Goal: Information Seeking & Learning: Learn about a topic

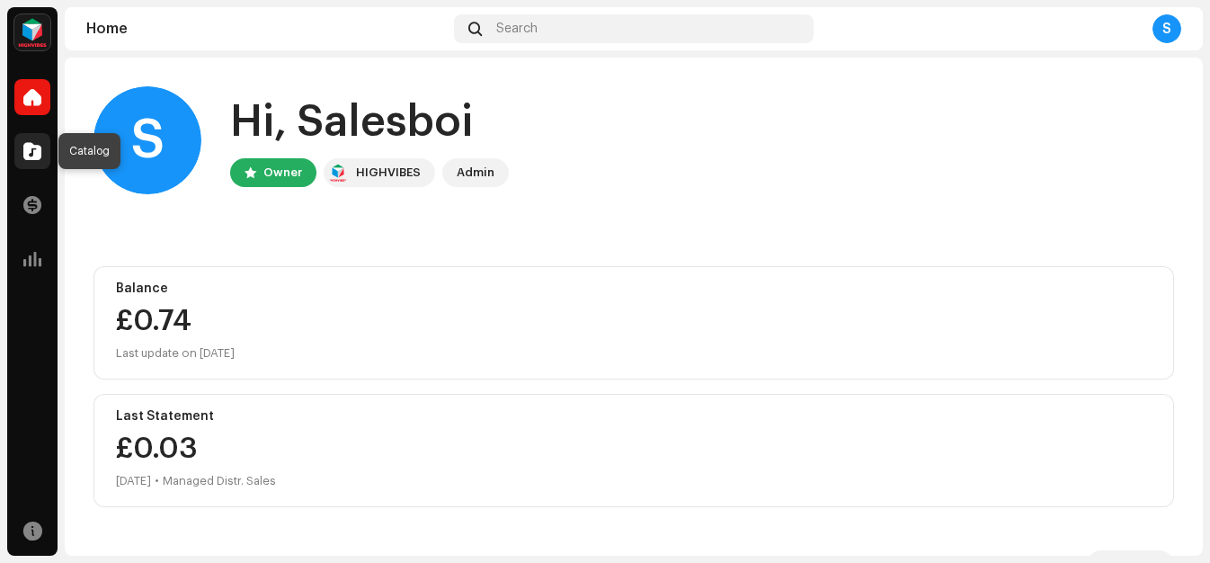
click at [31, 148] on span at bounding box center [32, 151] width 18 height 14
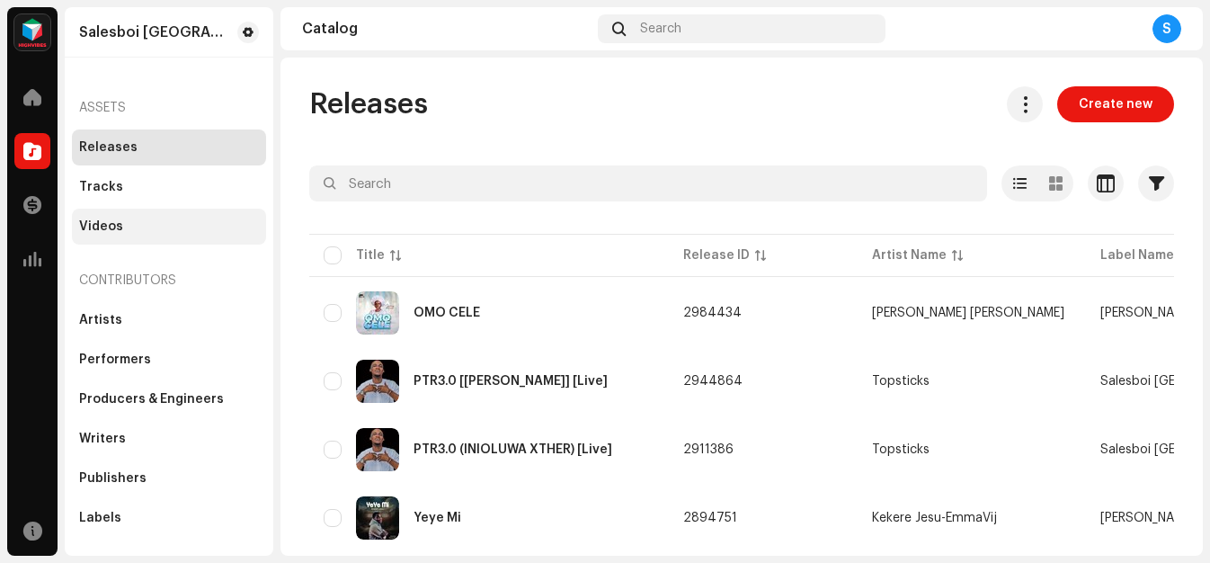
scroll to position [119, 0]
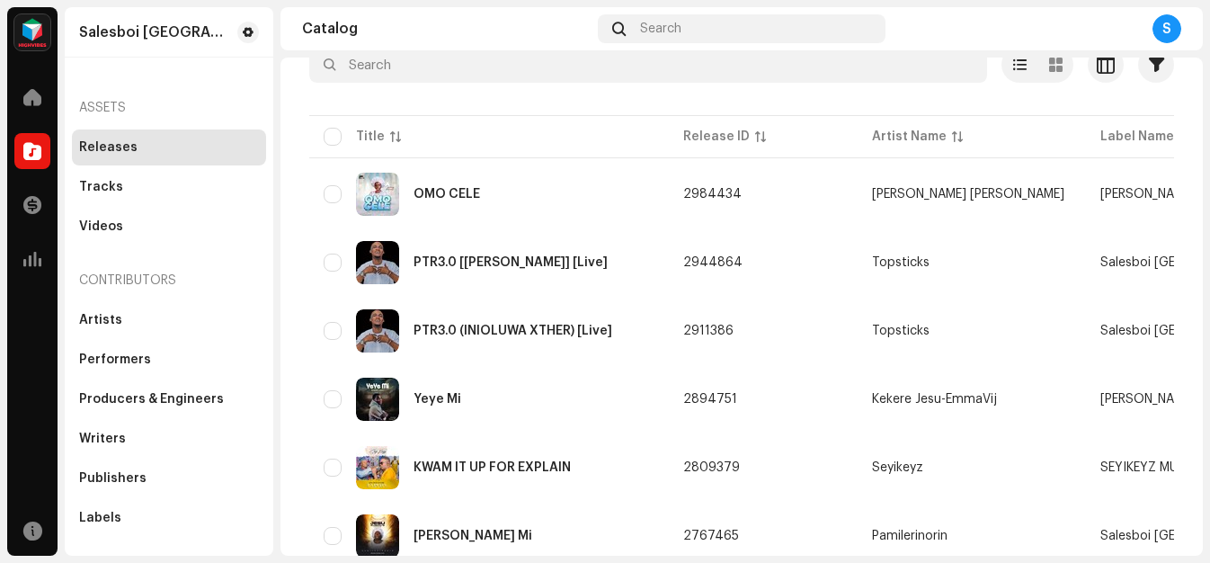
drag, startPoint x: 277, startPoint y: 214, endPoint x: 277, endPoint y: 260, distance: 45.9
click at [277, 260] on div "Salesboi Nigeria Digital Media Home Catalog Transactions Analytics Resources Sa…" at bounding box center [605, 281] width 1210 height 563
click at [1135, 193] on span "button" at bounding box center [1134, 194] width 13 height 14
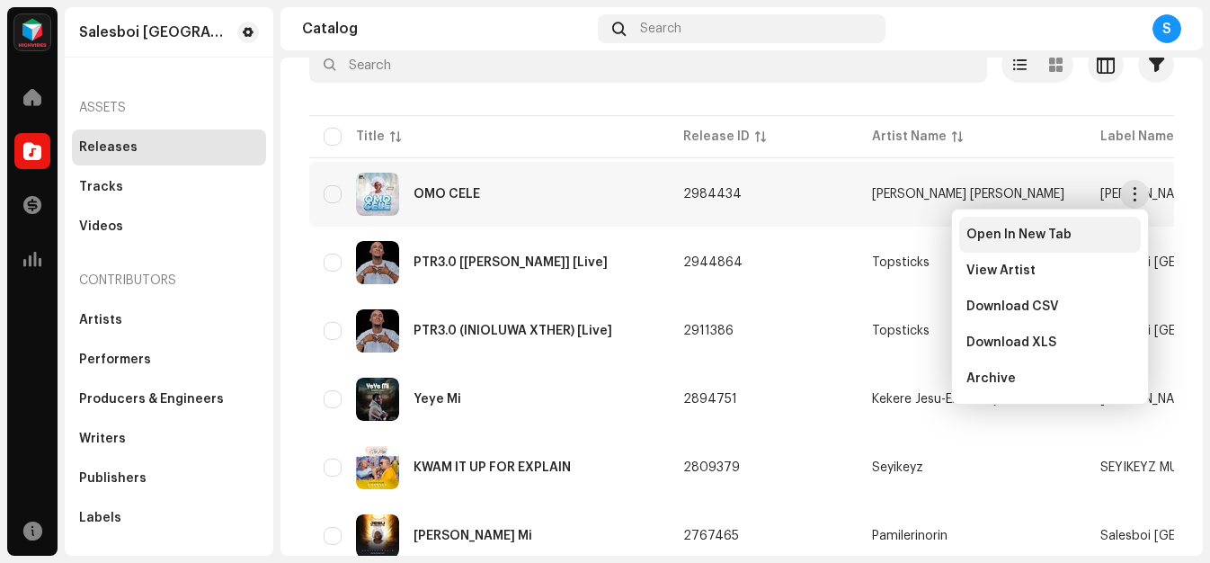
click at [1047, 234] on span "Open In New Tab" at bounding box center [1019, 234] width 105 height 14
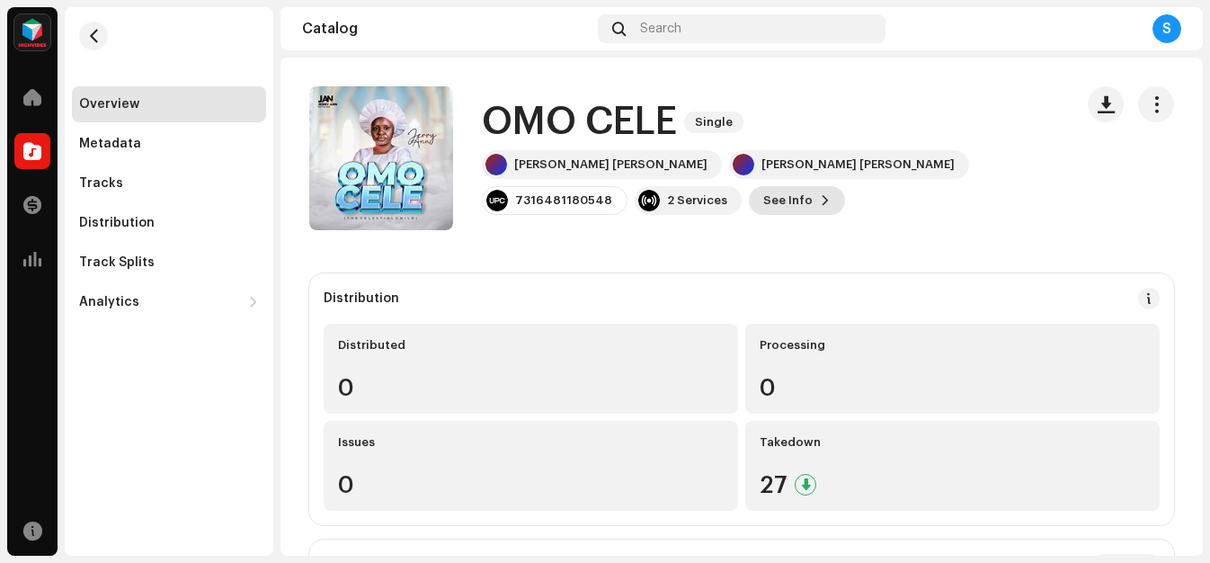
click at [813, 184] on span "See Info" at bounding box center [787, 201] width 49 height 36
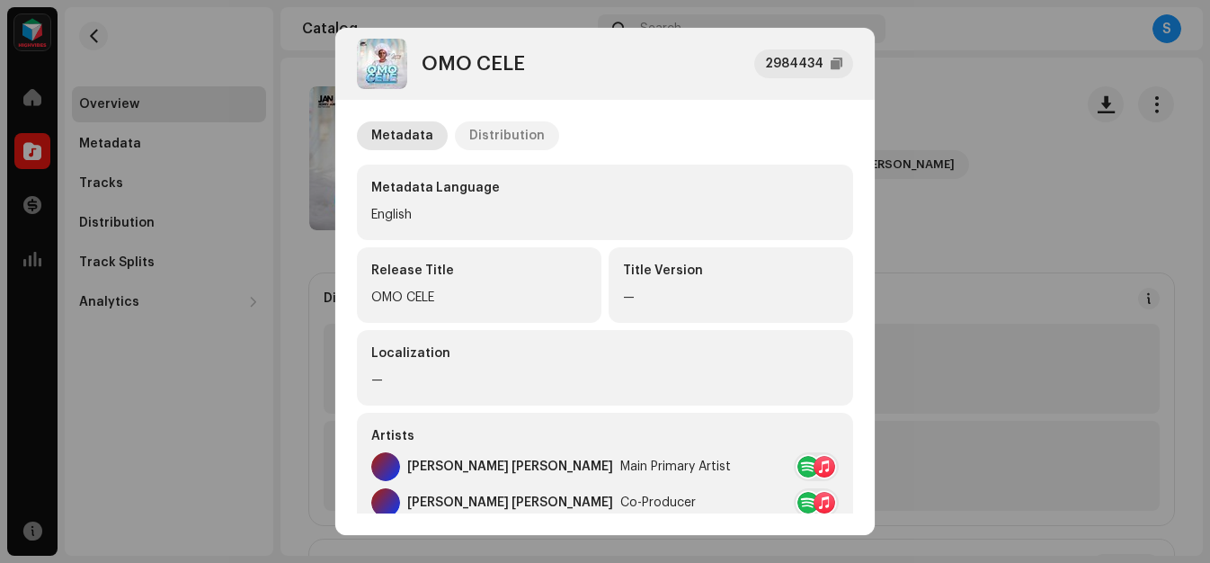
click at [513, 138] on div "Distribution" at bounding box center [507, 135] width 76 height 29
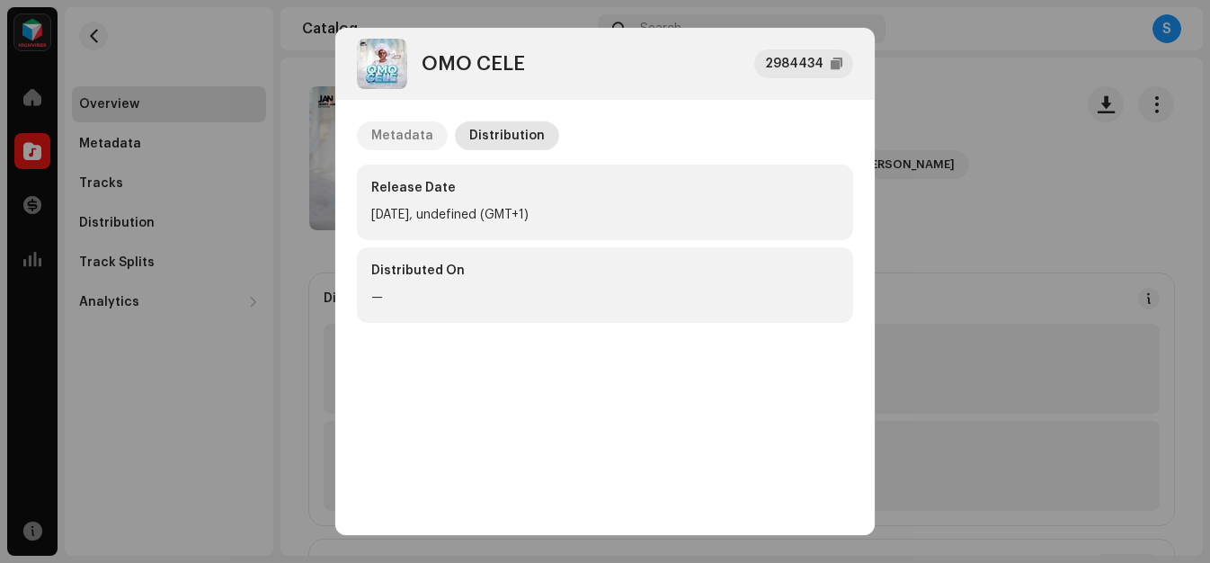
click at [402, 136] on div "Metadata" at bounding box center [402, 135] width 62 height 29
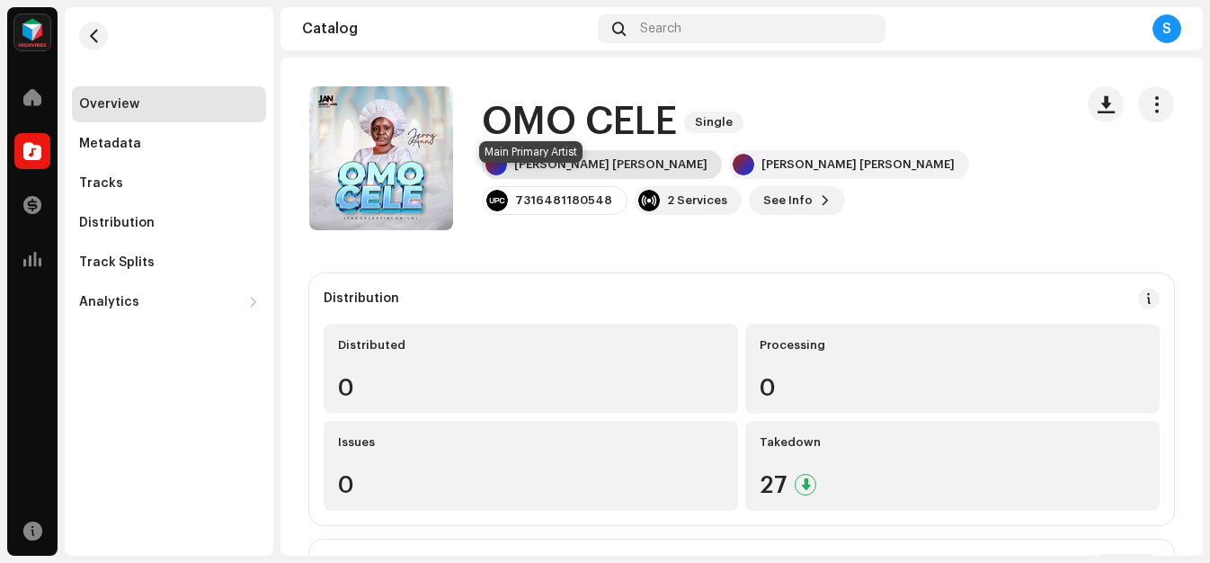
click at [532, 172] on div "Jerry Ann" at bounding box center [610, 164] width 193 height 14
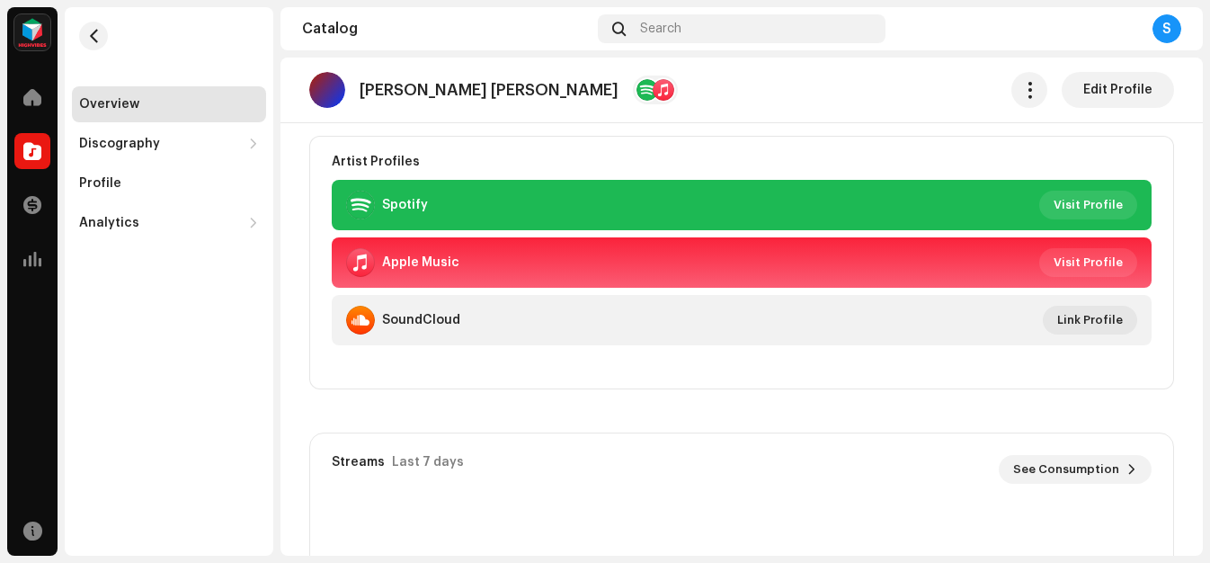
scroll to position [307, 0]
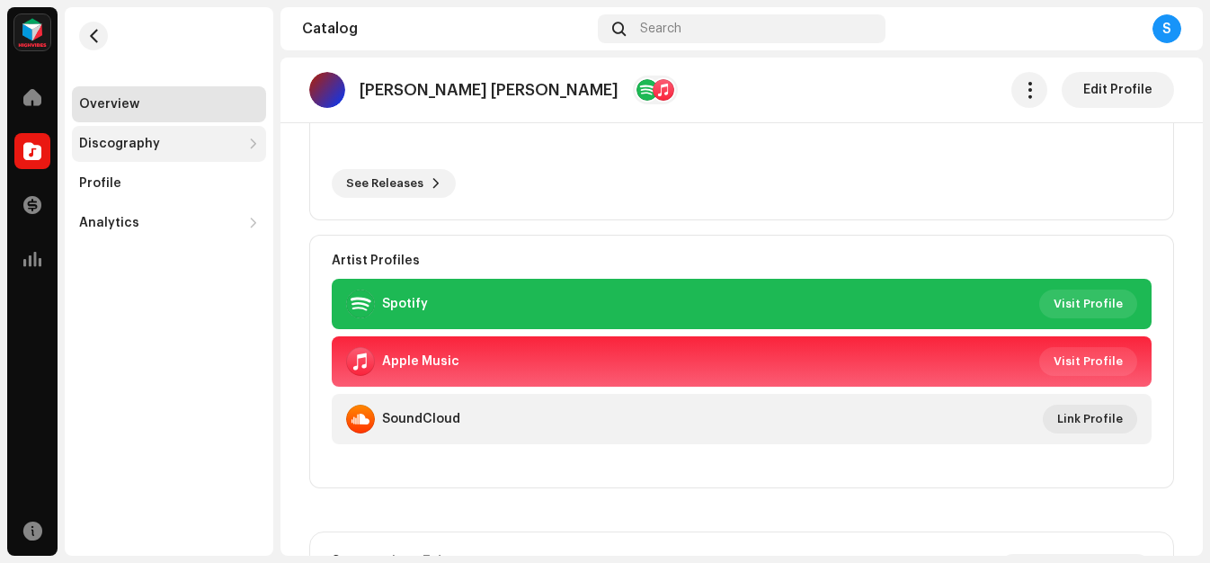
click at [193, 150] on div "Discography" at bounding box center [169, 144] width 194 height 36
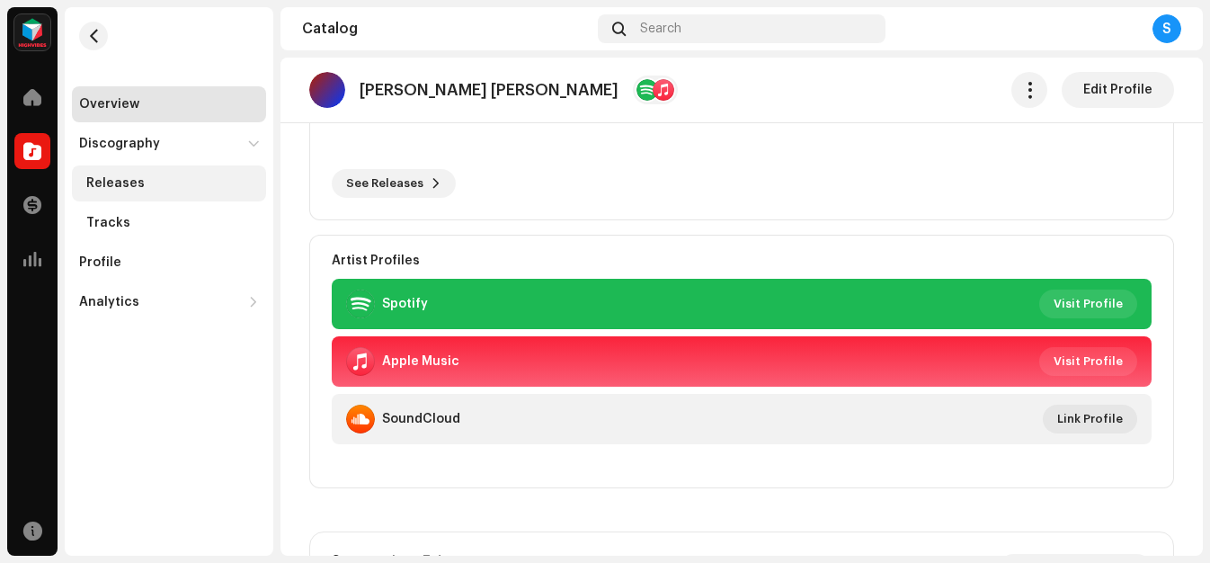
click at [148, 185] on div "Releases" at bounding box center [172, 183] width 173 height 14
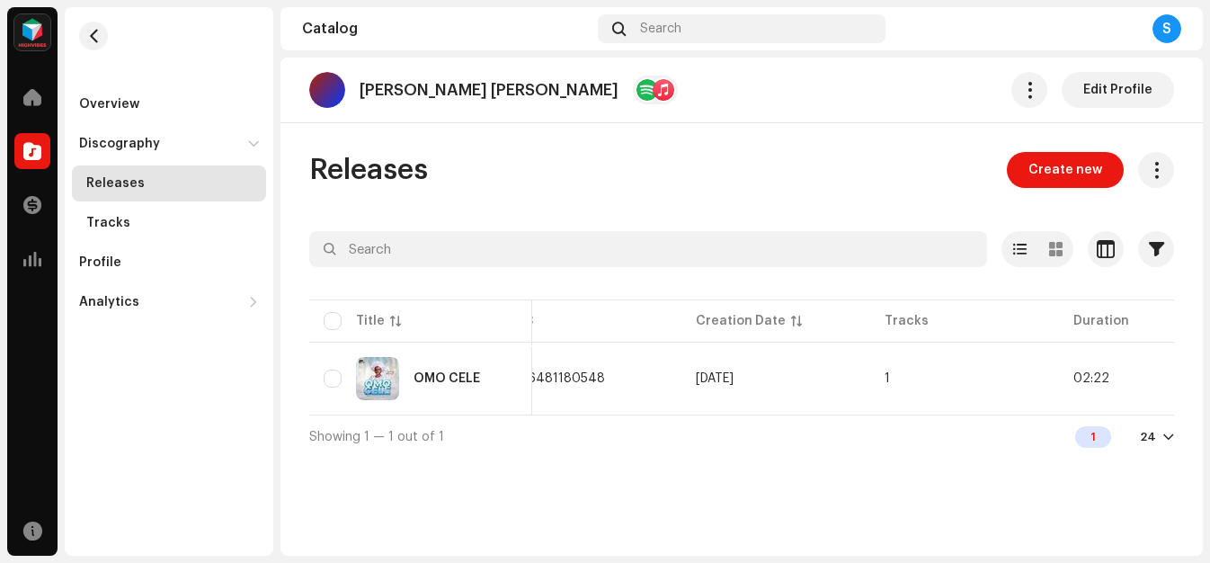
scroll to position [0, 680]
click at [1171, 444] on div at bounding box center [1168, 437] width 11 height 14
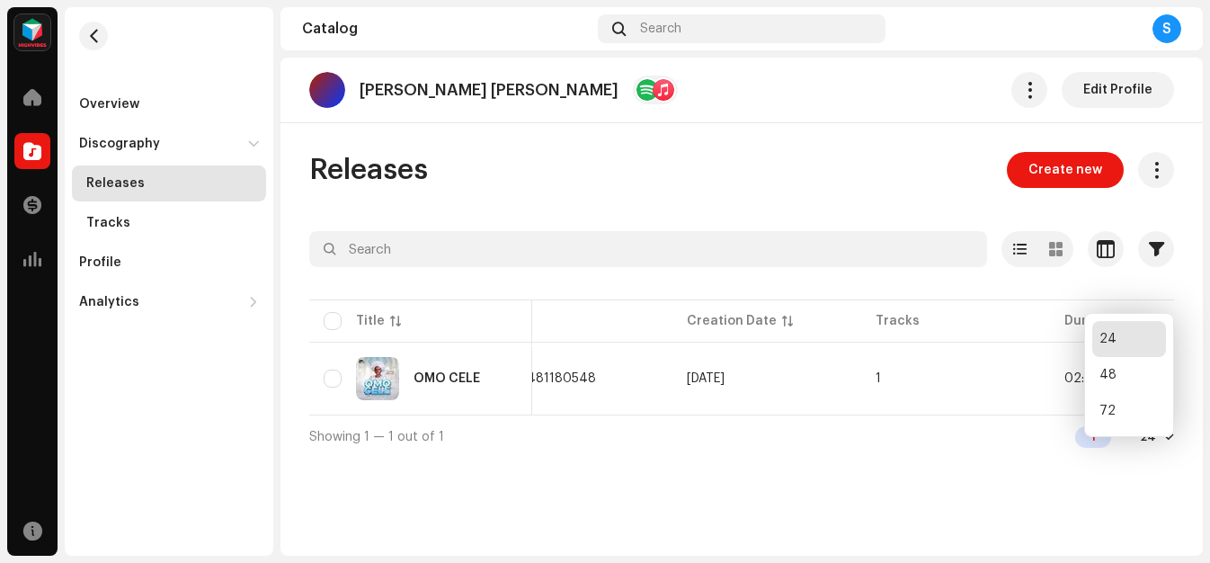
click at [1171, 444] on div at bounding box center [1168, 437] width 11 height 14
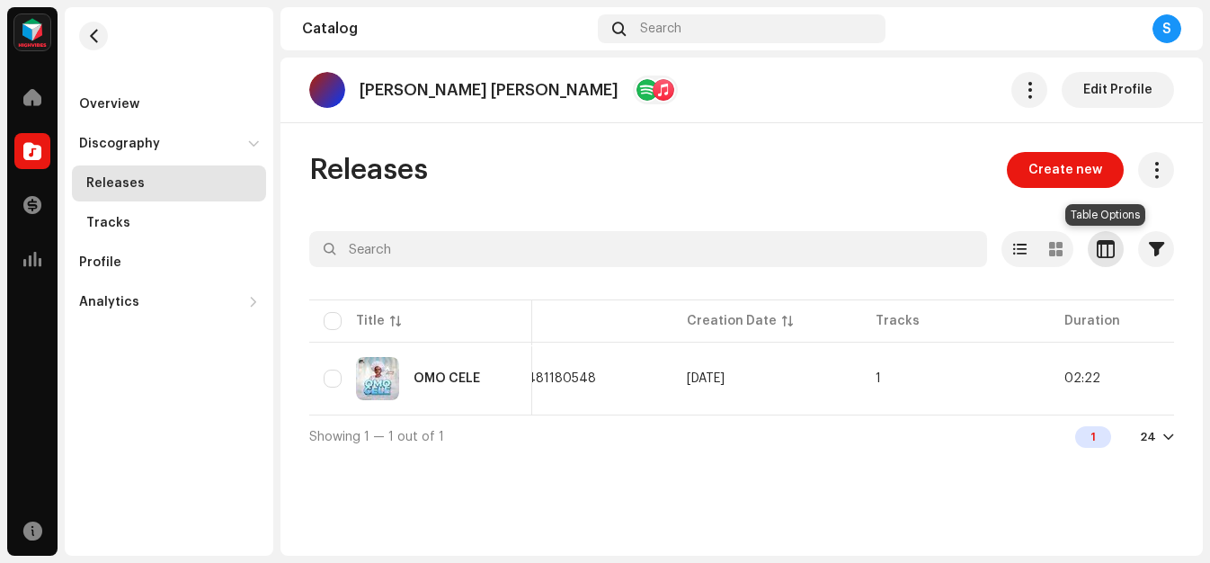
click at [1110, 250] on span "button" at bounding box center [1106, 249] width 18 height 14
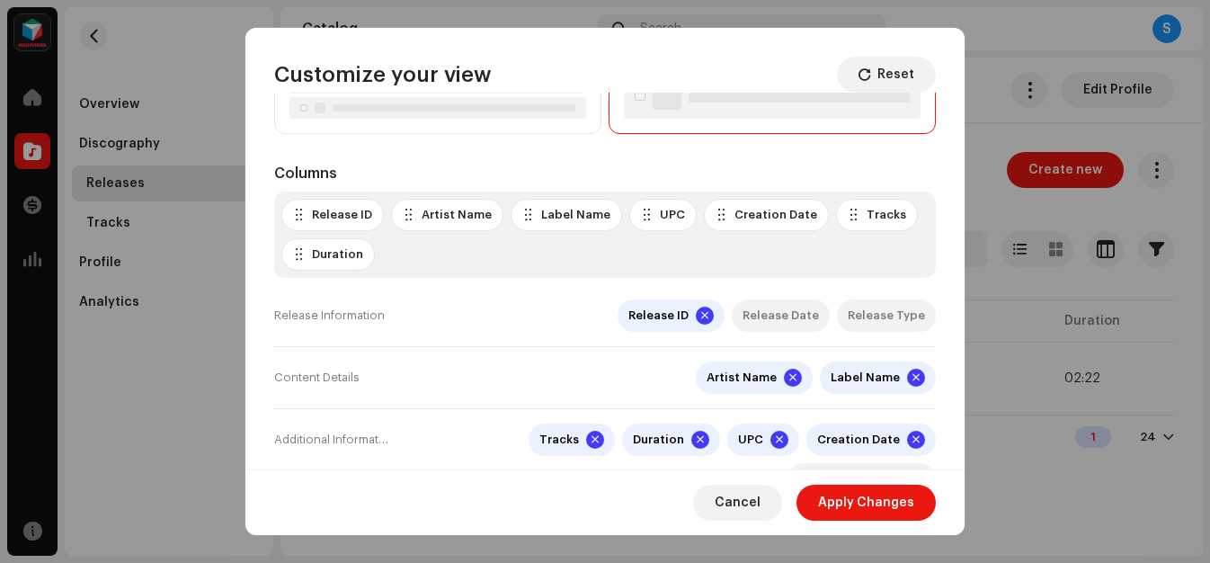
scroll to position [125, 0]
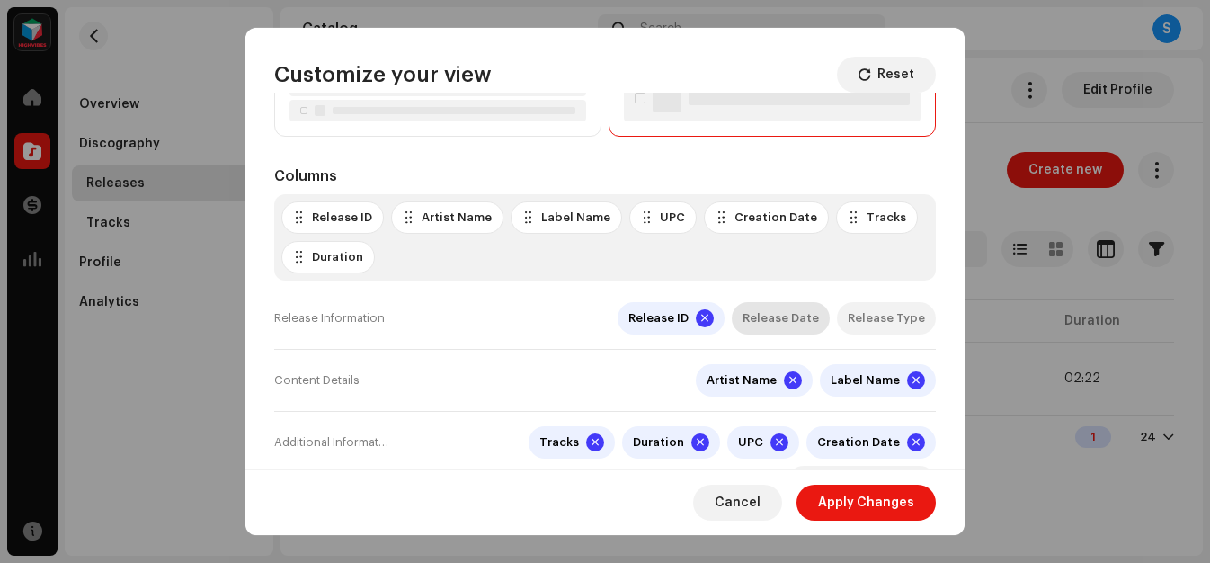
click at [764, 323] on div "Release Date" at bounding box center [781, 318] width 76 height 14
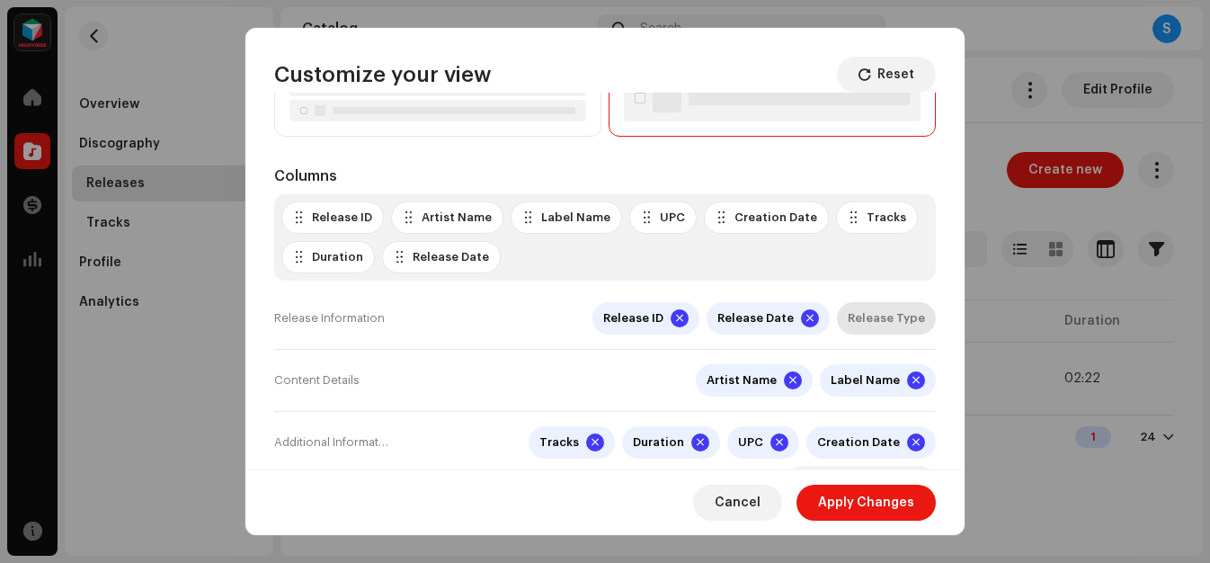
click at [866, 316] on div "Release Type" at bounding box center [886, 318] width 77 height 14
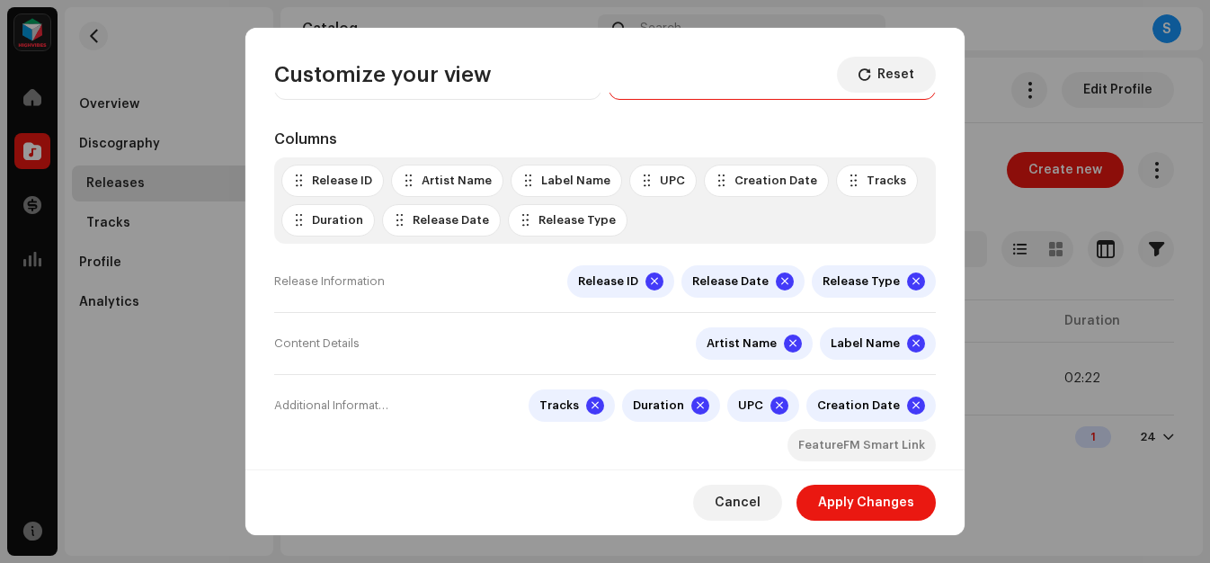
scroll to position [165, 0]
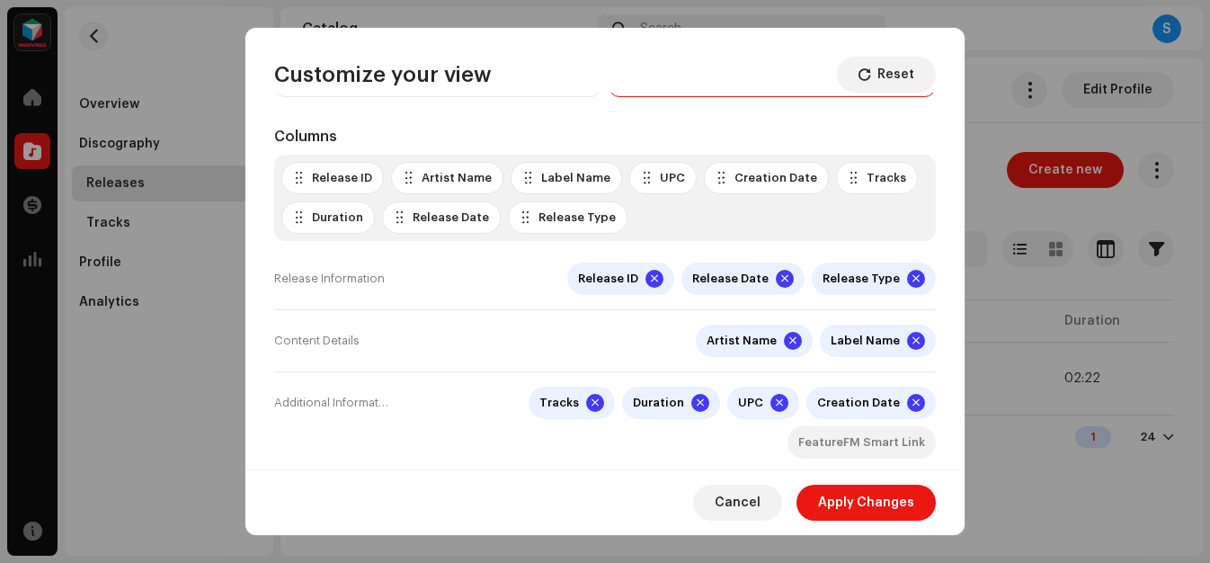
click at [748, 182] on div "Creation Date" at bounding box center [776, 178] width 83 height 14
click at [641, 180] on div at bounding box center [647, 178] width 12 height 14
click at [521, 221] on div at bounding box center [526, 217] width 12 height 14
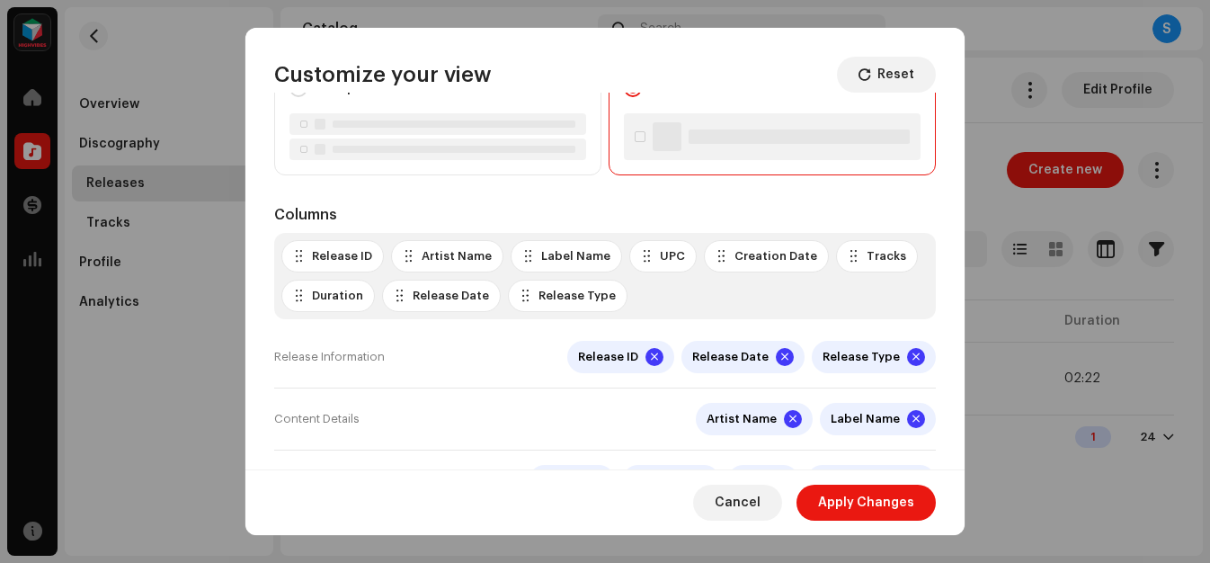
scroll to position [80, 0]
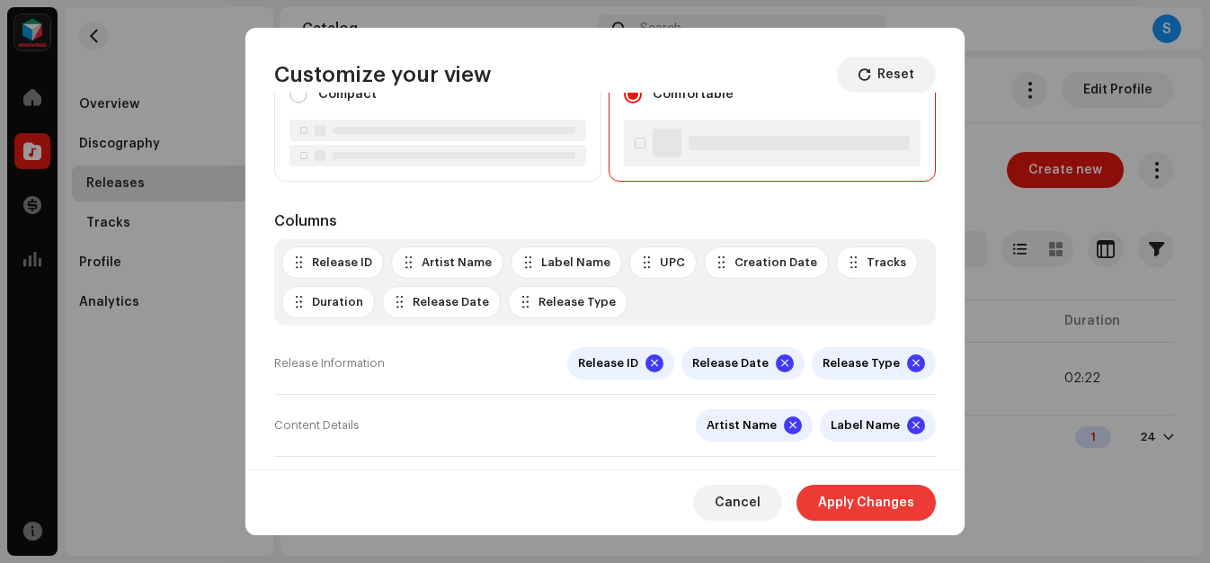
click at [851, 501] on span "Apply Changes" at bounding box center [866, 503] width 96 height 36
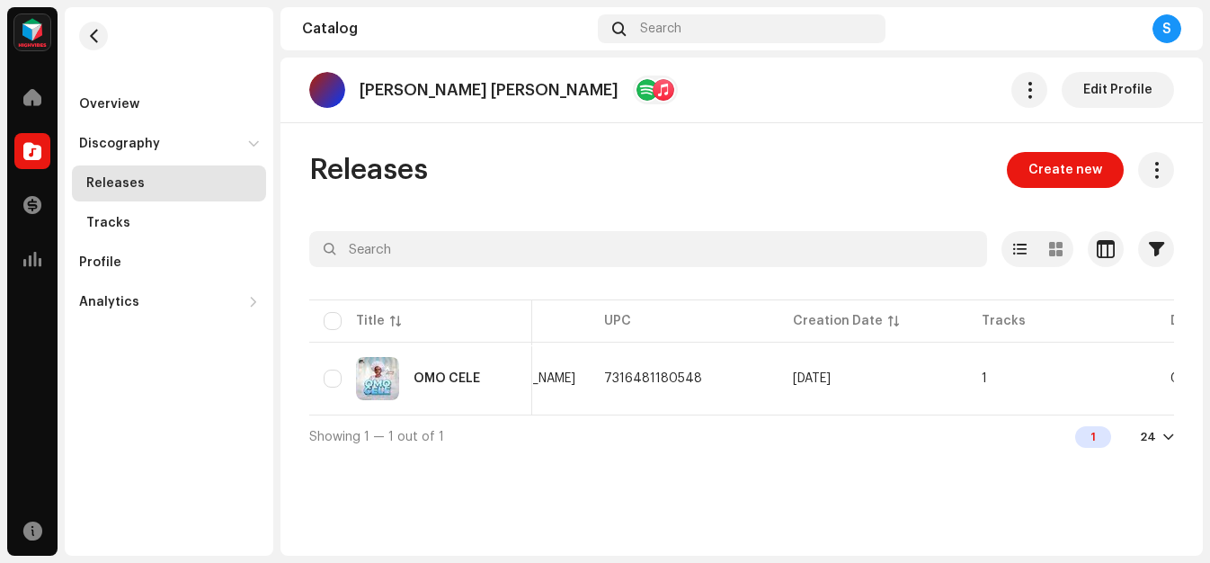
scroll to position [0, 122]
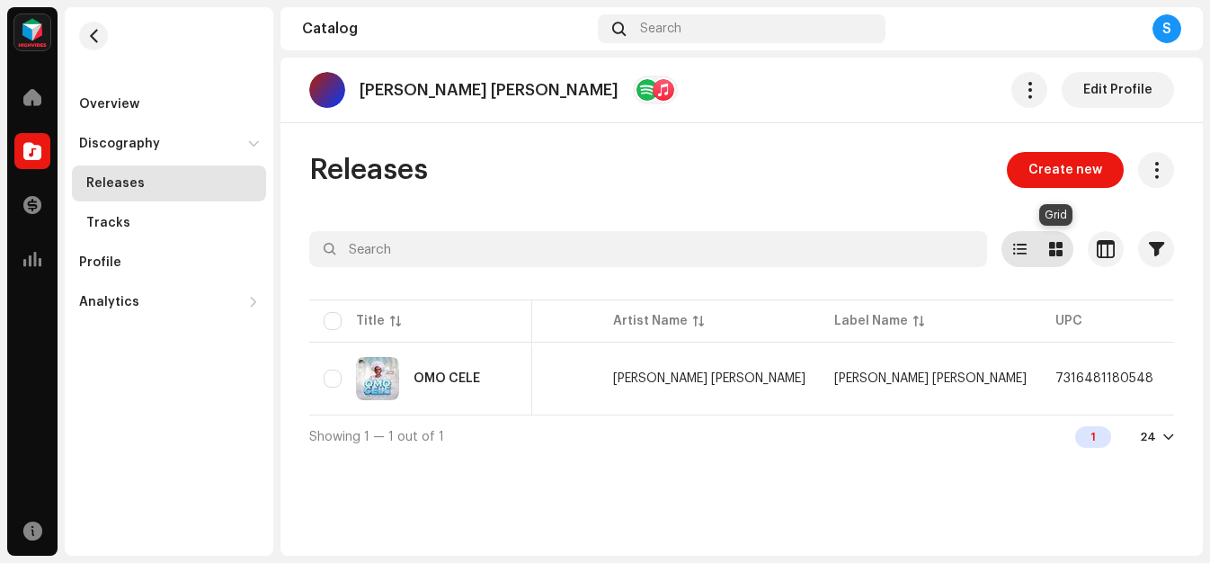
click at [1050, 249] on span at bounding box center [1055, 249] width 13 height 14
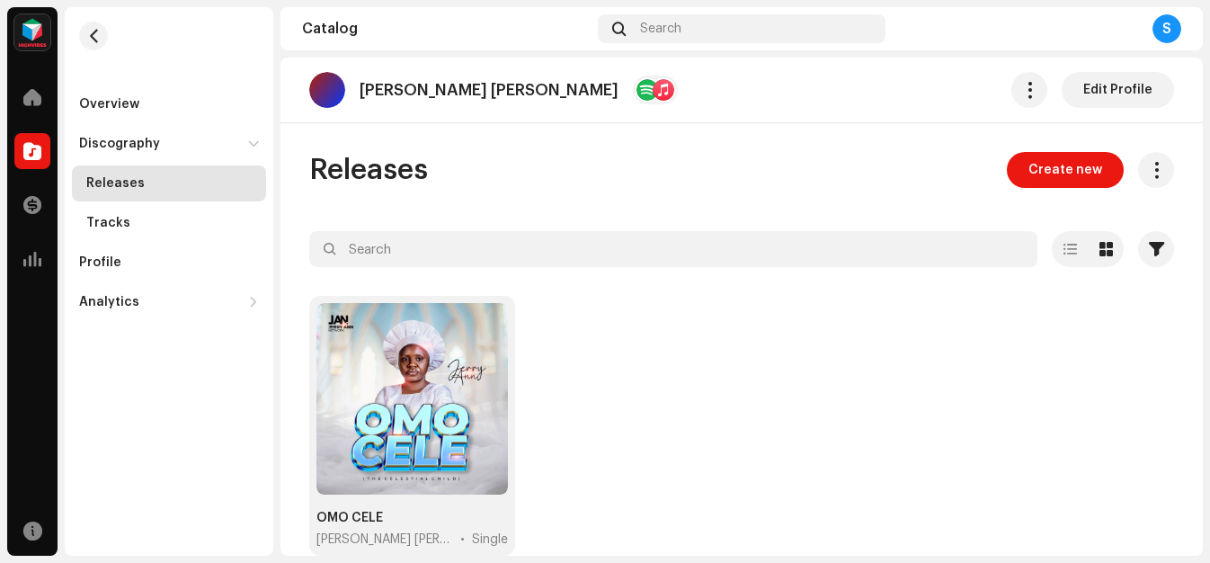
scroll to position [55, 0]
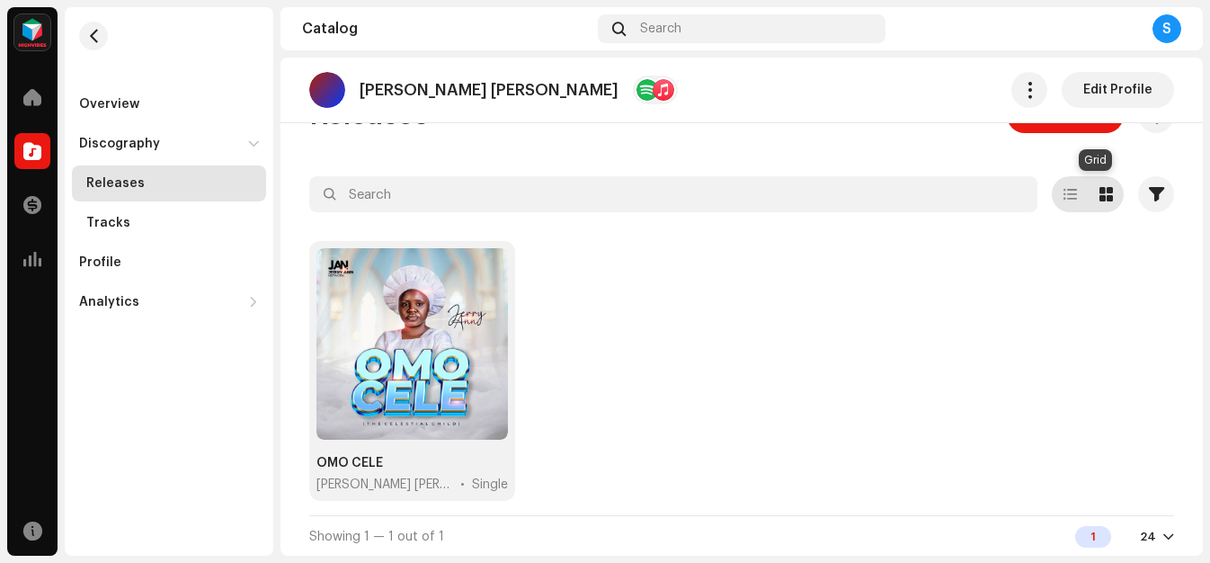
click at [1100, 199] on span at bounding box center [1106, 194] width 13 height 14
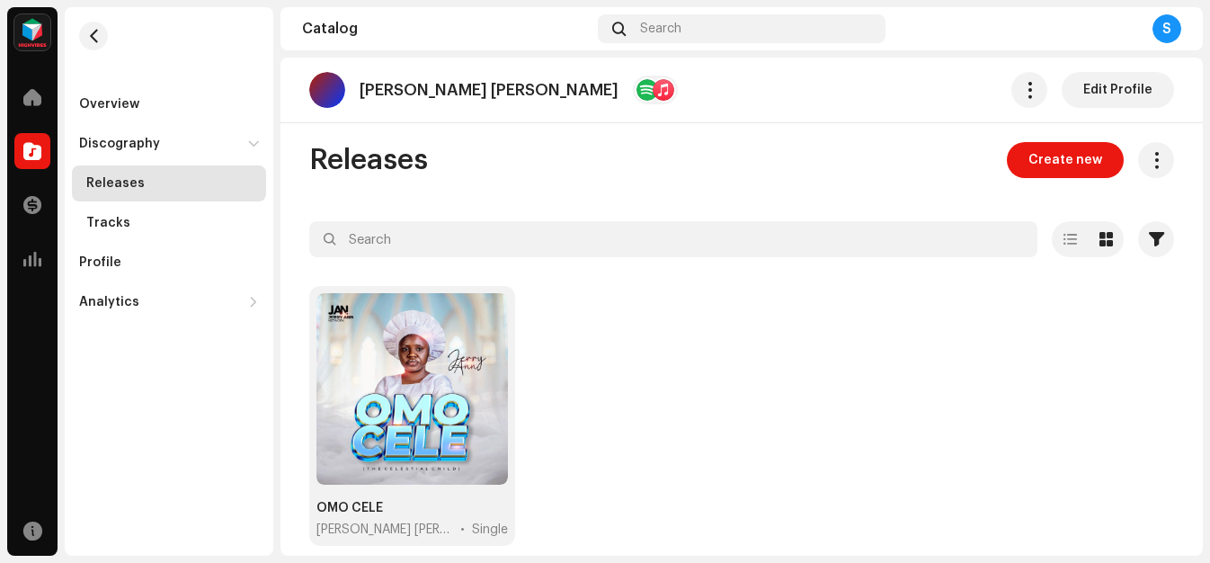
scroll to position [2, 0]
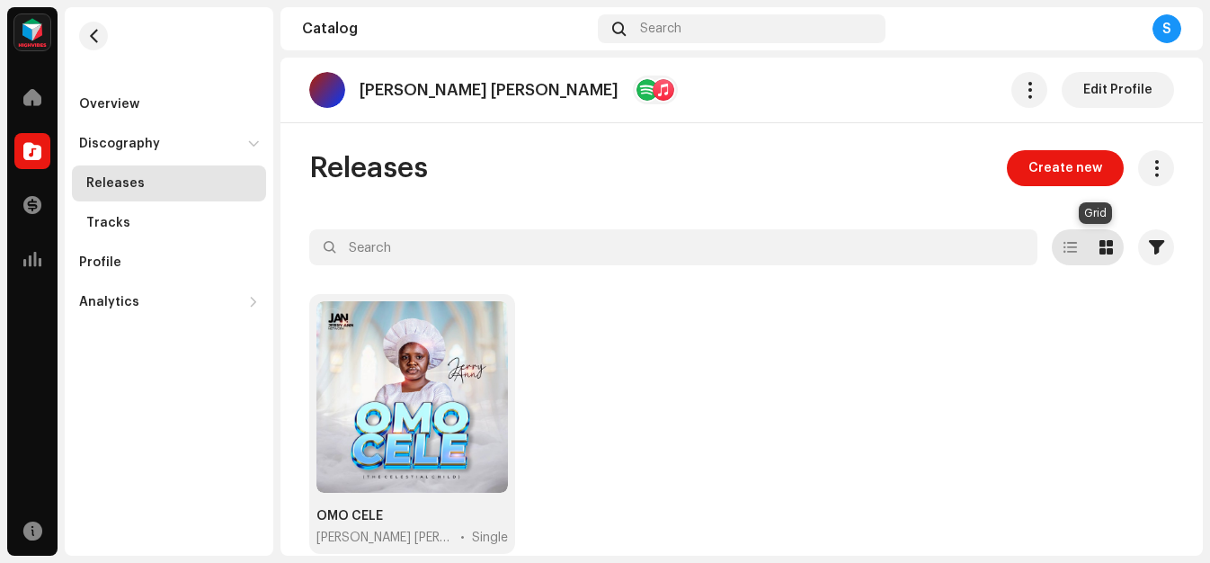
click at [1088, 242] on div at bounding box center [1106, 247] width 36 height 36
click at [1088, 243] on div at bounding box center [1106, 247] width 36 height 36
click at [1064, 247] on span at bounding box center [1070, 247] width 13 height 14
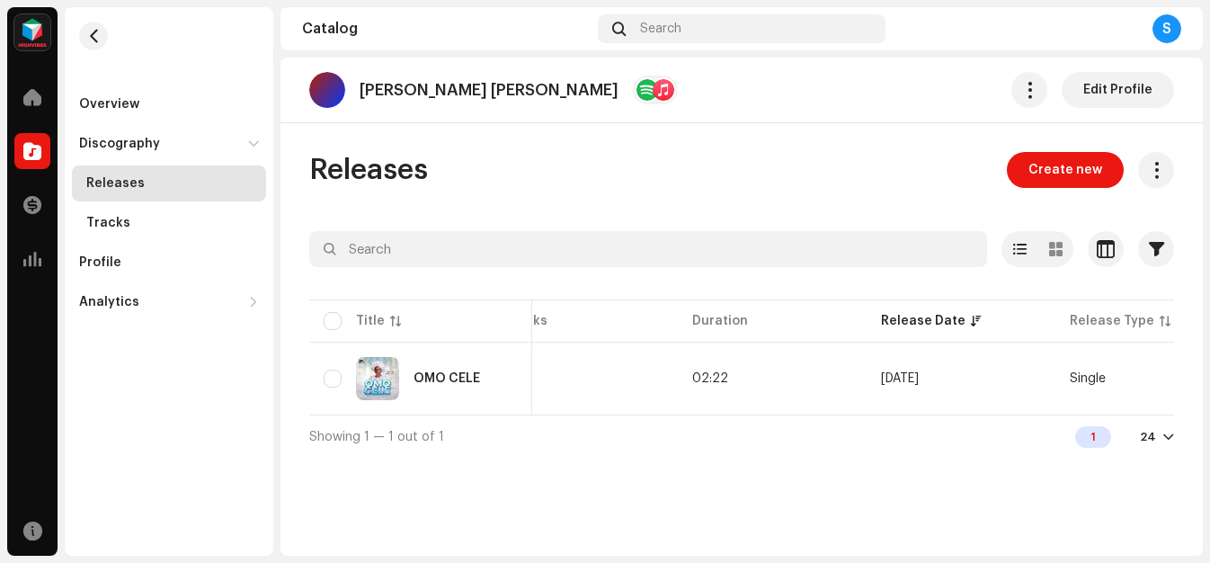
scroll to position [0, 1057]
click at [1169, 442] on div at bounding box center [1168, 437] width 11 height 14
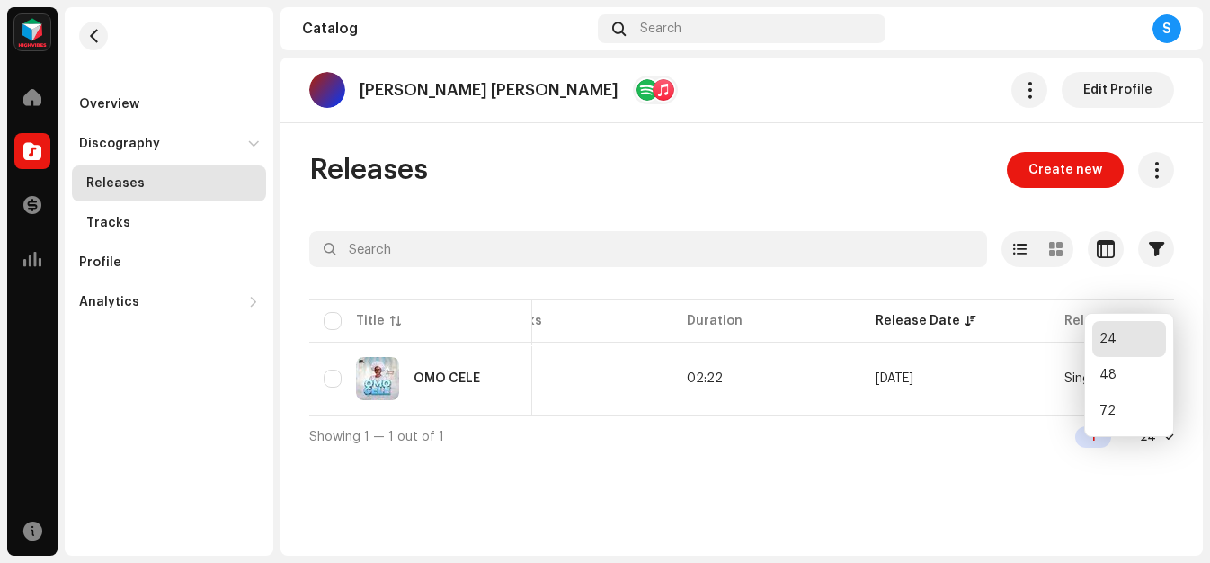
click at [1169, 442] on div at bounding box center [1168, 437] width 11 height 14
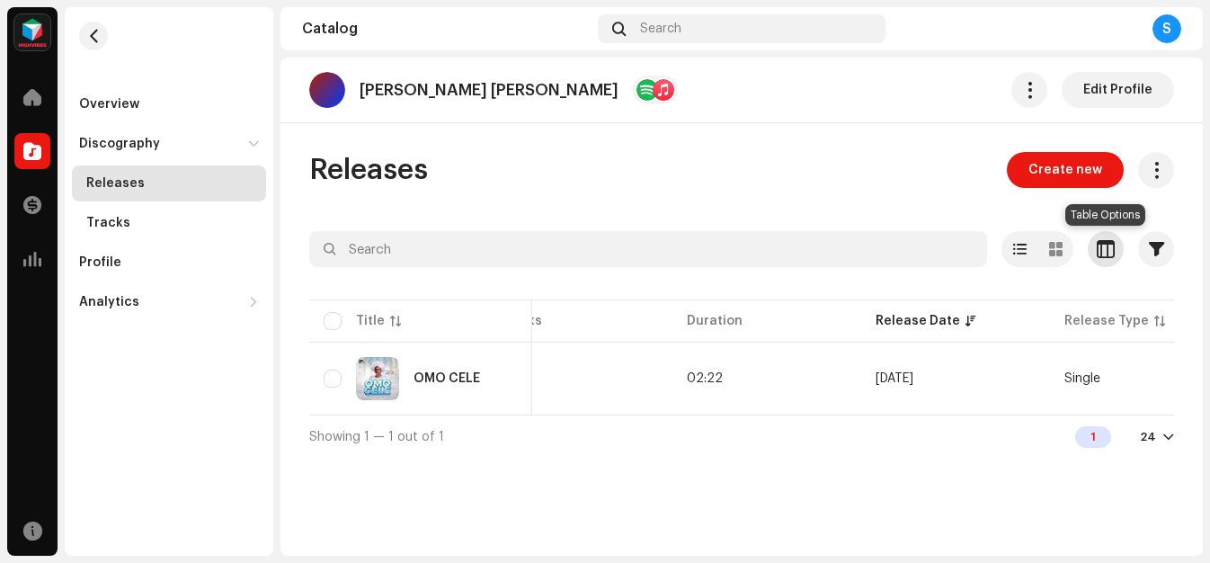
click at [1102, 239] on button "button" at bounding box center [1106, 249] width 36 height 36
drag, startPoint x: 967, startPoint y: 301, endPoint x: 967, endPoint y: 312, distance: 10.8
click at [1098, 248] on span "button" at bounding box center [1106, 249] width 18 height 14
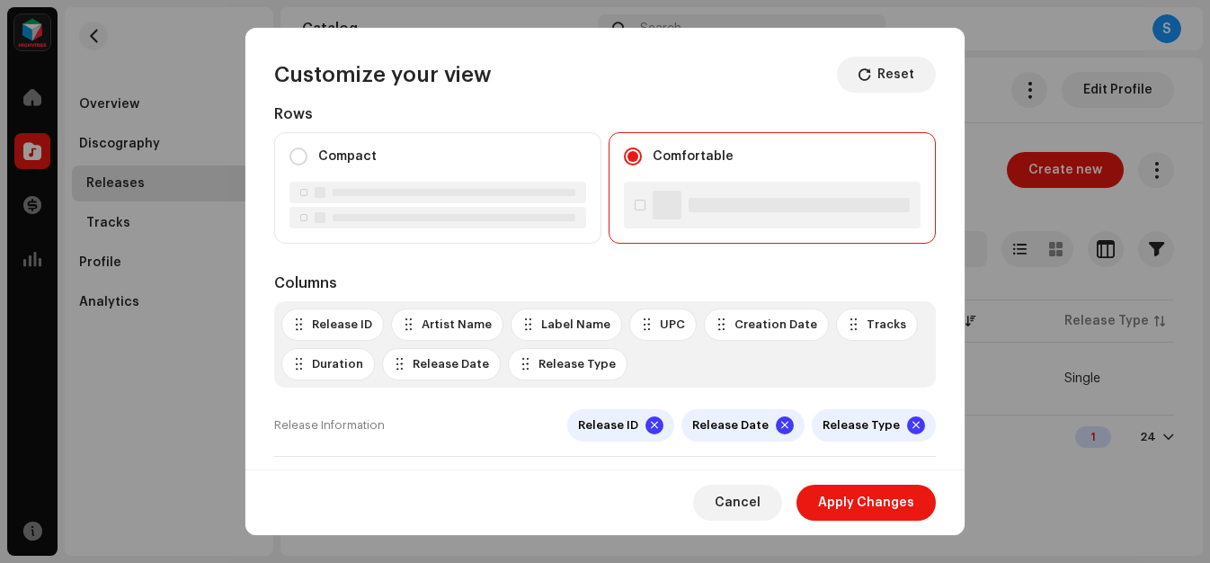
scroll to position [0, 0]
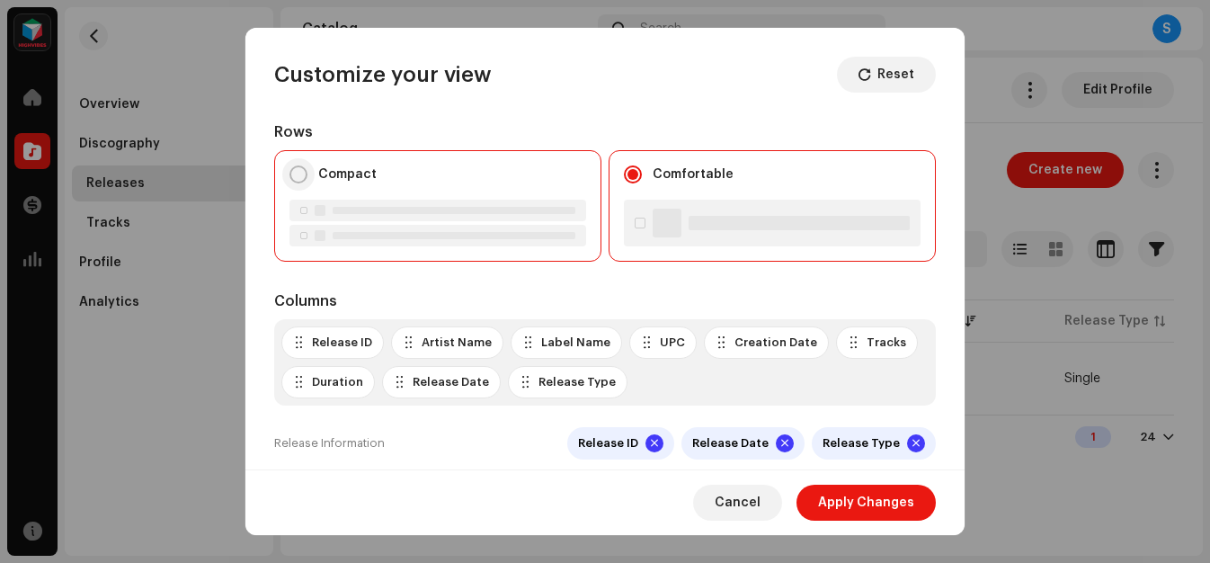
click at [293, 176] on input "Compact" at bounding box center [299, 174] width 18 height 18
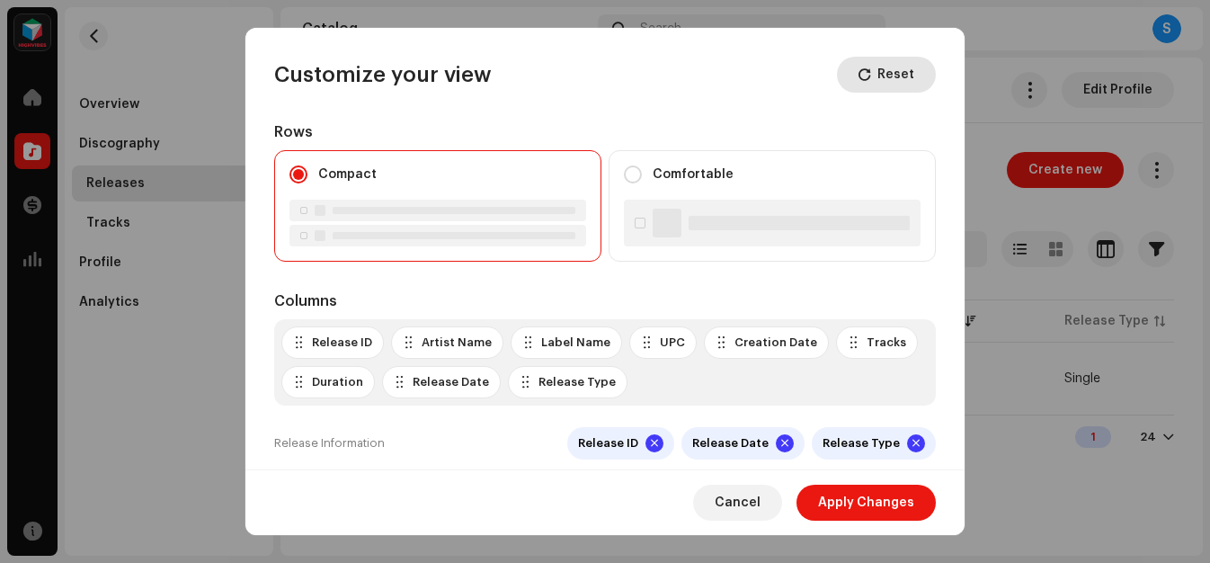
click at [882, 72] on span "Reset" at bounding box center [896, 75] width 37 height 36
radio input "false"
radio input "true"
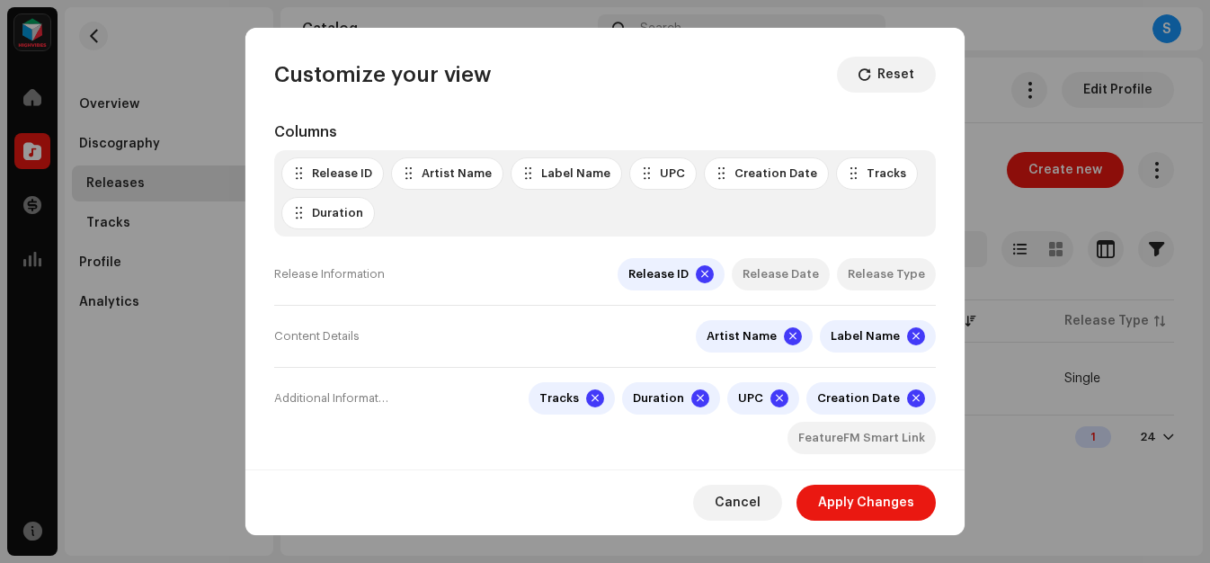
scroll to position [197, 0]
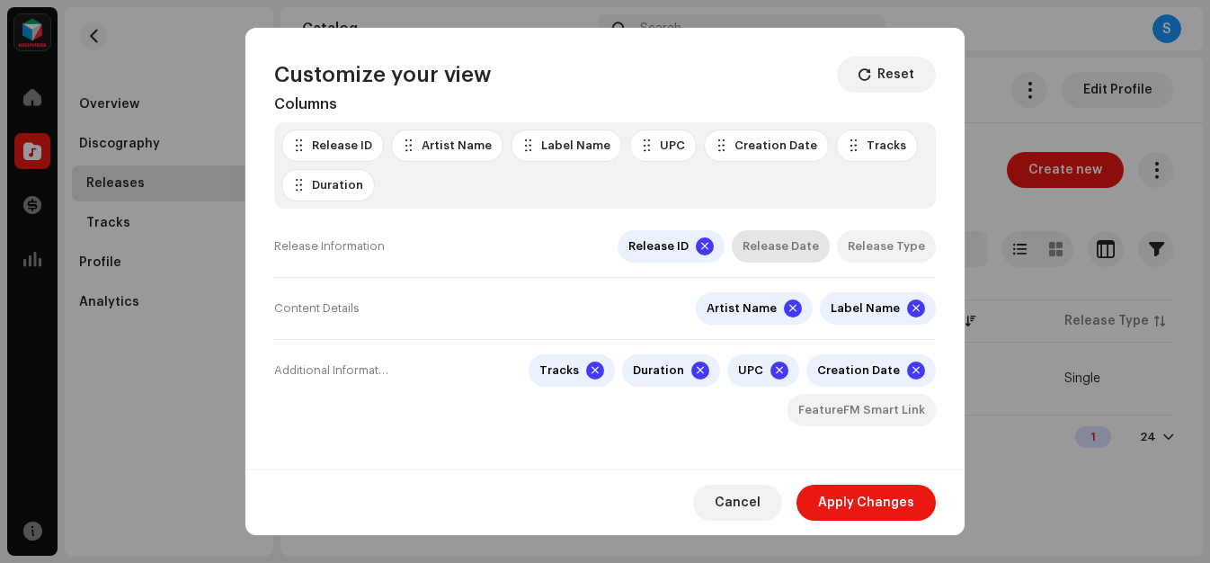
click at [797, 248] on div "Release Date" at bounding box center [781, 246] width 76 height 14
click at [859, 244] on div "Release Type" at bounding box center [886, 246] width 77 height 14
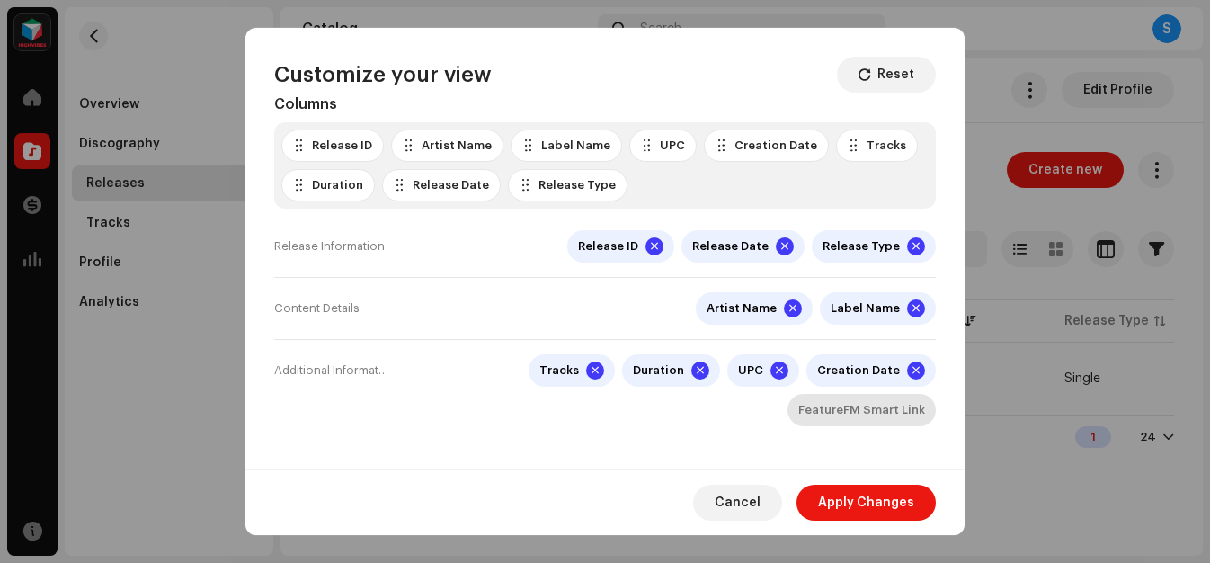
click at [855, 418] on div "FeatureFM Smart Link" at bounding box center [862, 410] width 148 height 32
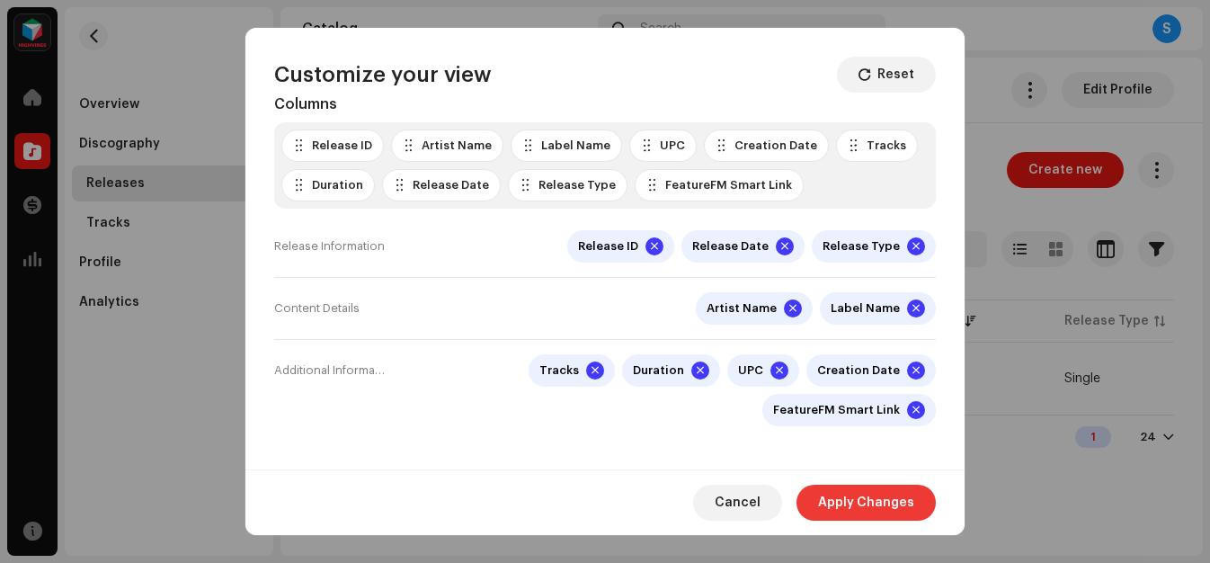
click at [854, 507] on span "Apply Changes" at bounding box center [866, 503] width 96 height 36
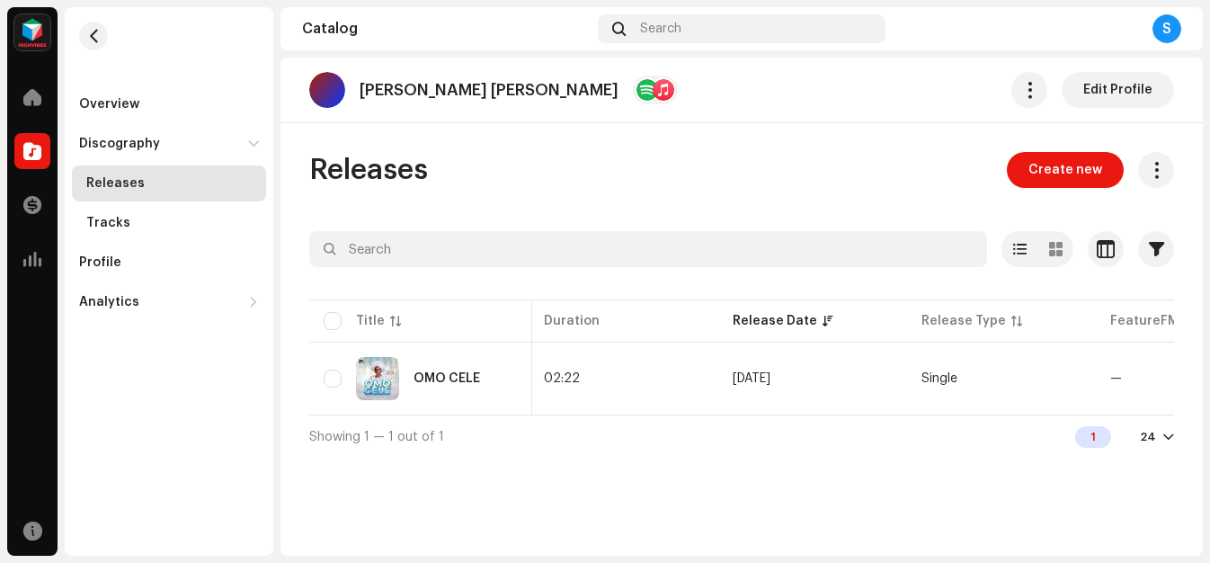
scroll to position [0, 1246]
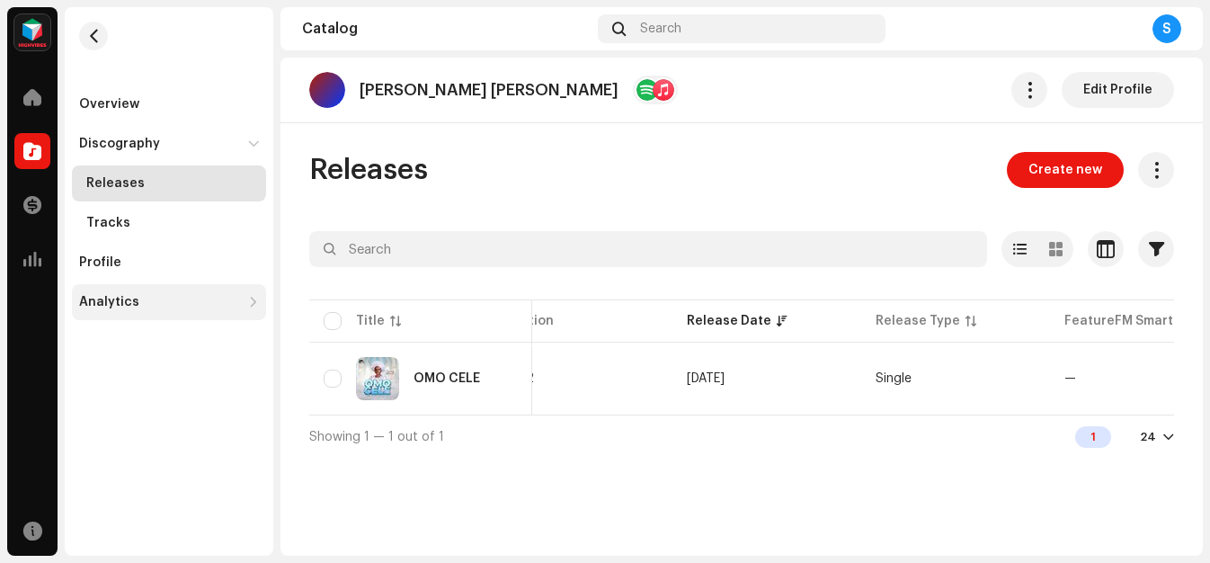
click at [123, 298] on div "Analytics" at bounding box center [109, 302] width 60 height 14
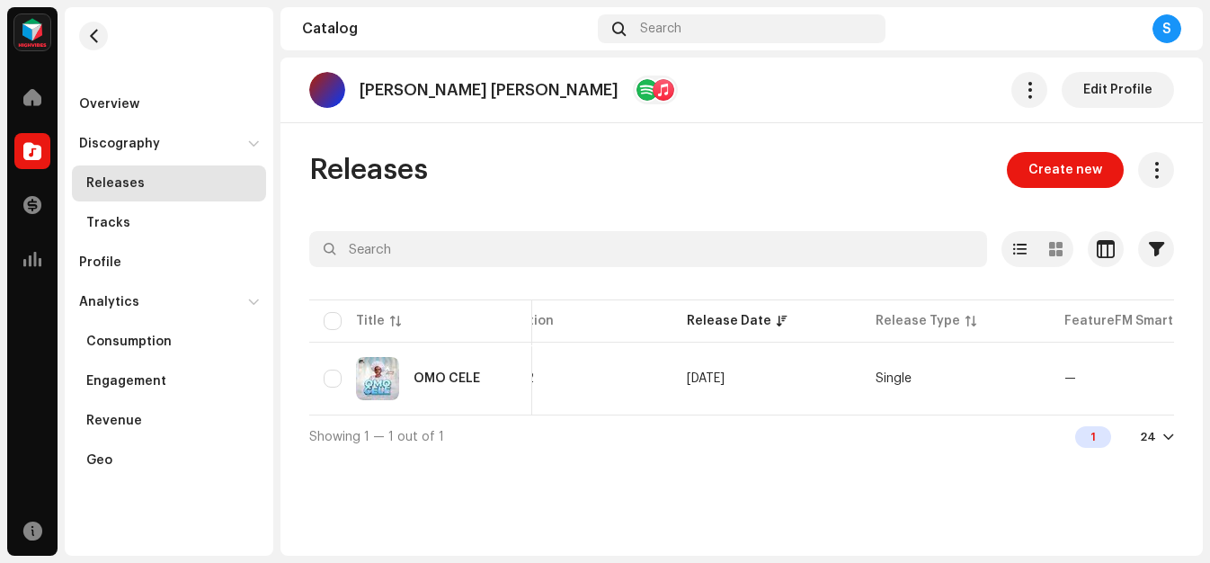
drag, startPoint x: 277, startPoint y: 290, endPoint x: 278, endPoint y: 384, distance: 93.5
click at [278, 384] on div "Salesboi Nigeria Digital Media Home Catalog Transactions Analytics Resources Ov…" at bounding box center [605, 281] width 1210 height 563
click at [260, 422] on div "Revenue" at bounding box center [169, 421] width 194 height 36
click at [355, 500] on div "Jerry Ann Edit Profile Releases Create new Selected 0 Select all 1 Options Filt…" at bounding box center [742, 307] width 922 height 498
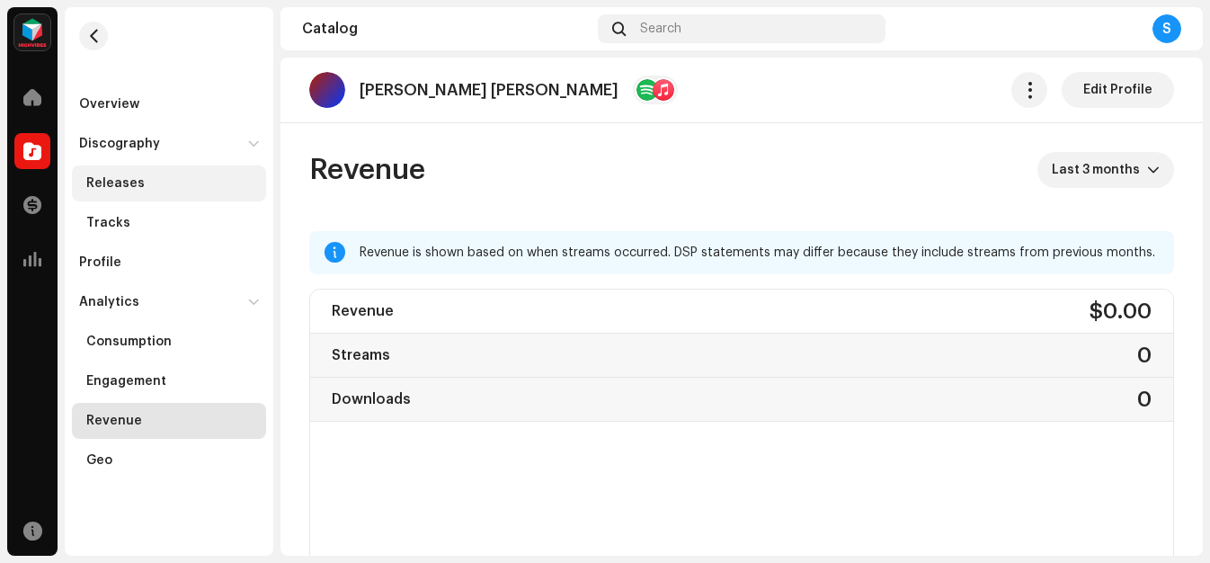
click at [120, 174] on div "Releases" at bounding box center [169, 183] width 194 height 36
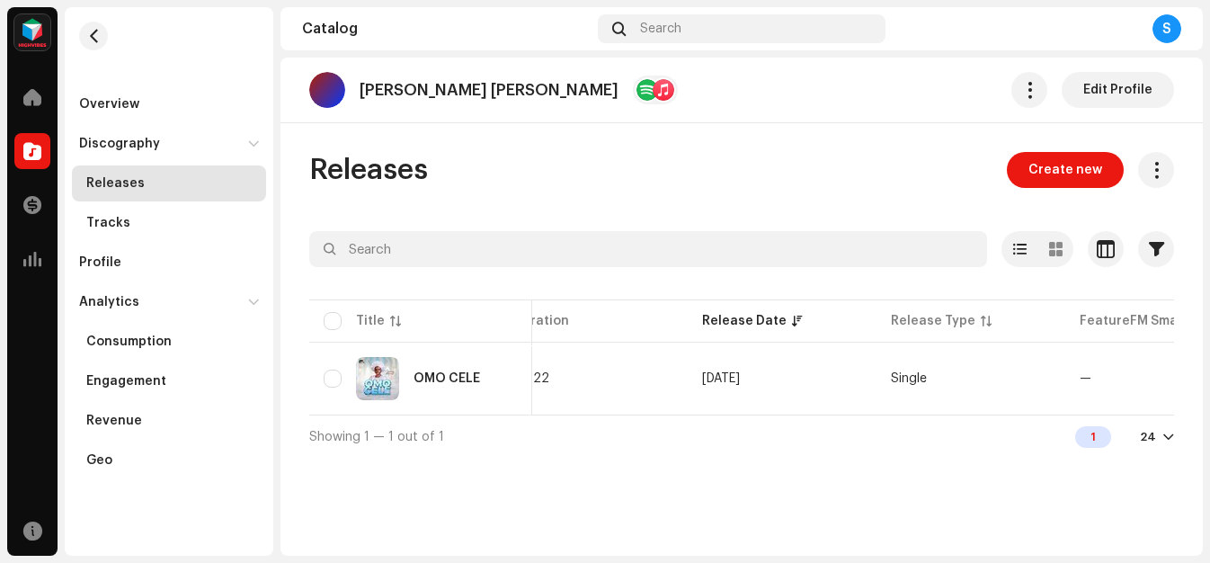
scroll to position [0, 1246]
click at [130, 223] on div "Tracks" at bounding box center [172, 223] width 173 height 14
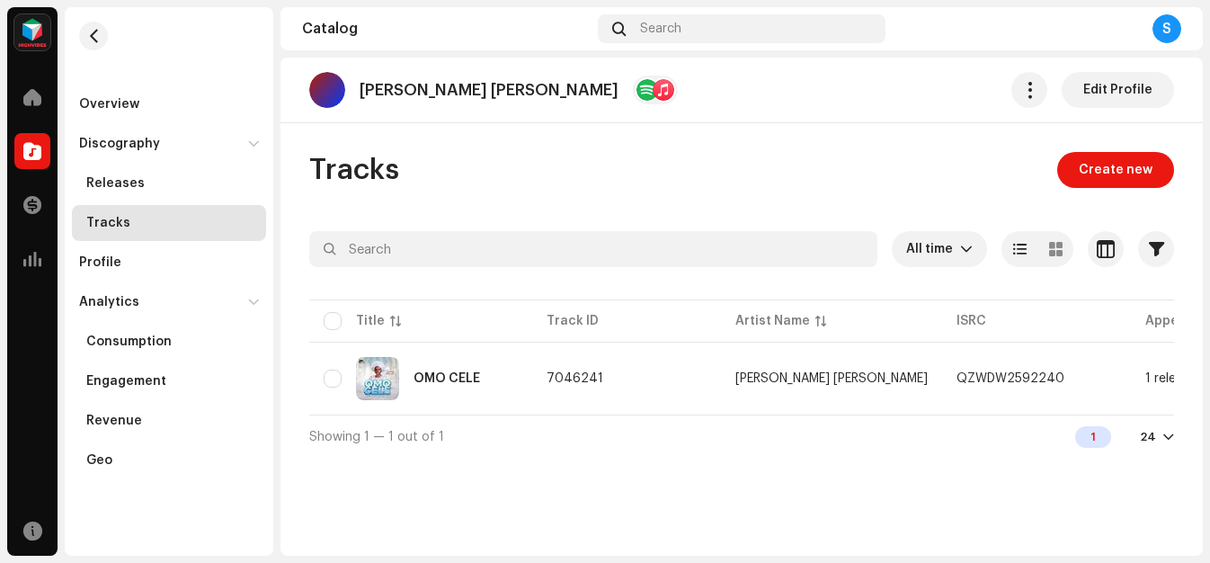
click at [155, 230] on div "Tracks" at bounding box center [169, 223] width 194 height 36
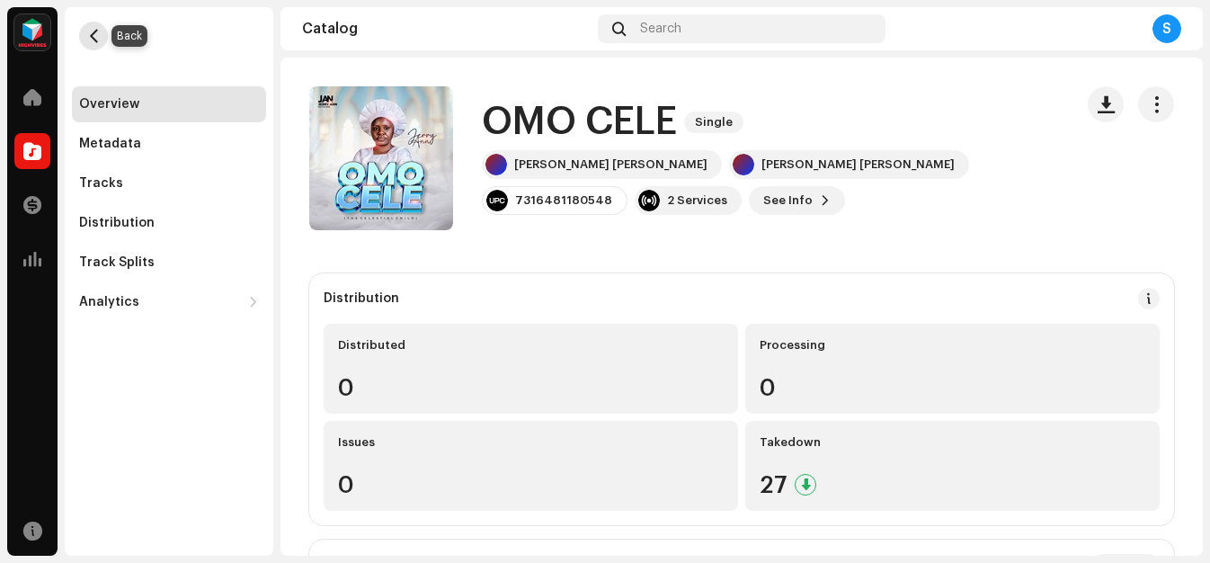
click at [97, 42] on span "button" at bounding box center [93, 36] width 13 height 14
click at [94, 39] on span "button" at bounding box center [93, 36] width 13 height 14
click at [24, 150] on span at bounding box center [32, 151] width 18 height 14
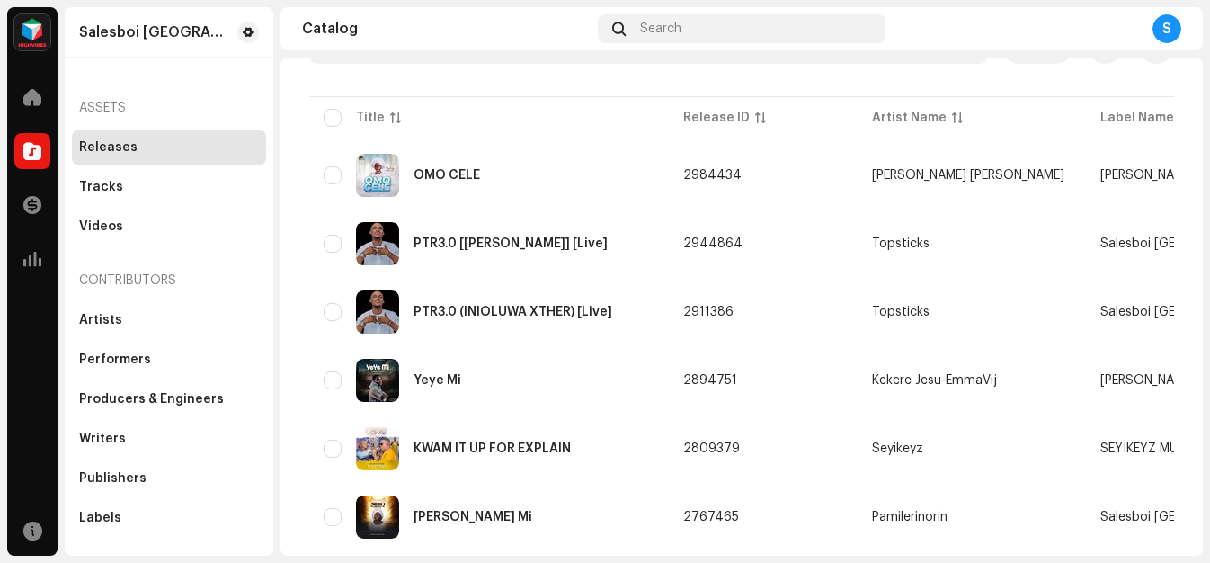
scroll to position [143, 0]
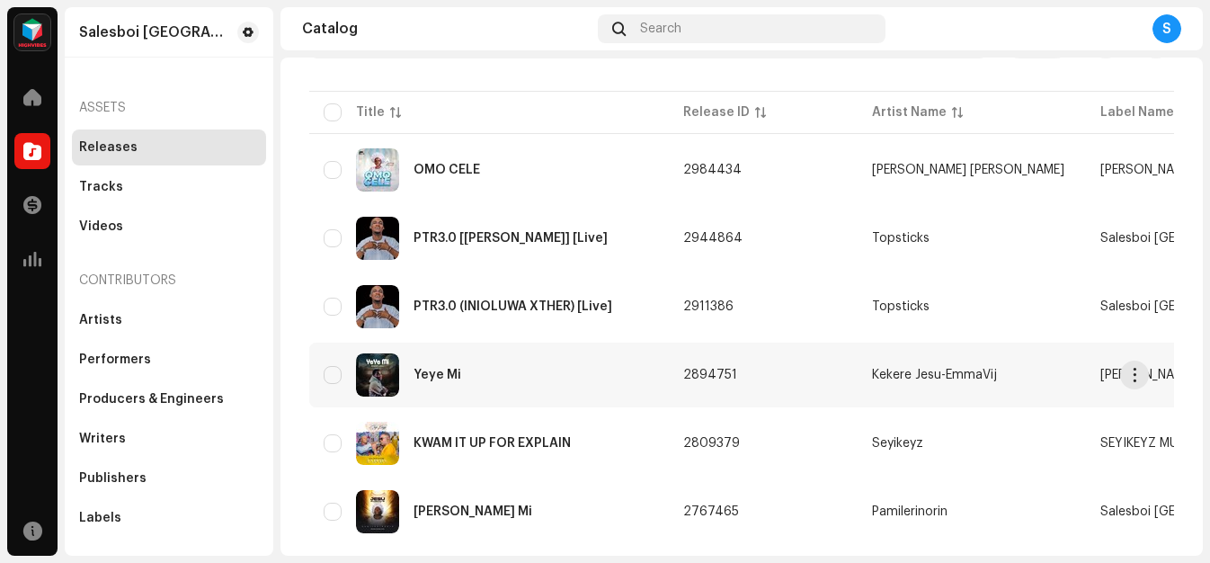
click at [937, 368] on td "Kekere Jesu-EmmaVij" at bounding box center [972, 375] width 228 height 65
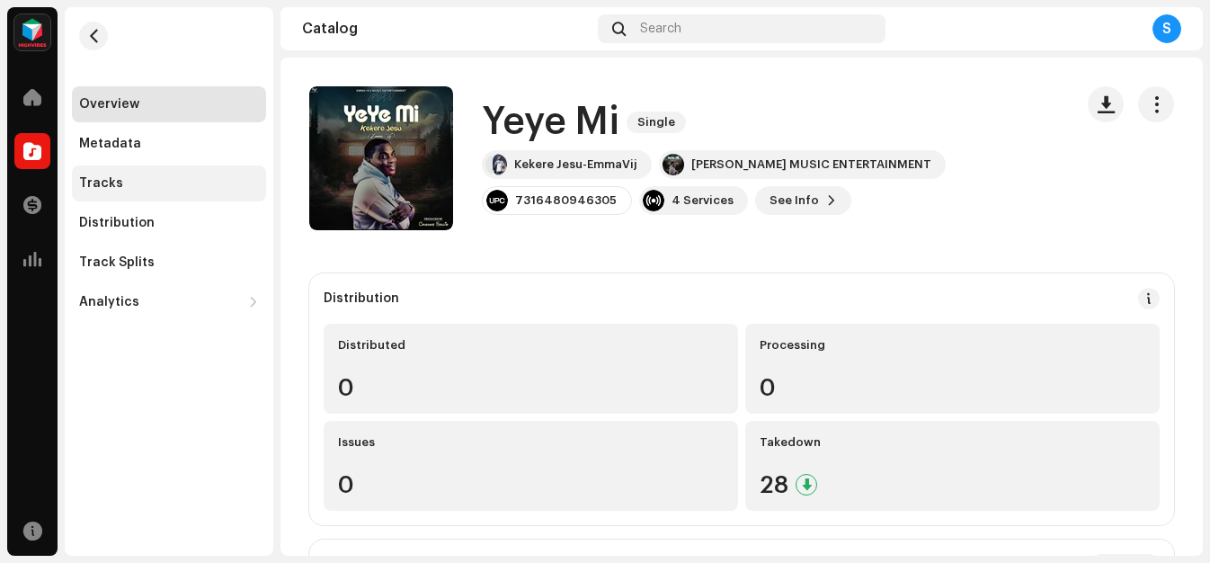
click at [118, 186] on div "Tracks" at bounding box center [101, 183] width 44 height 14
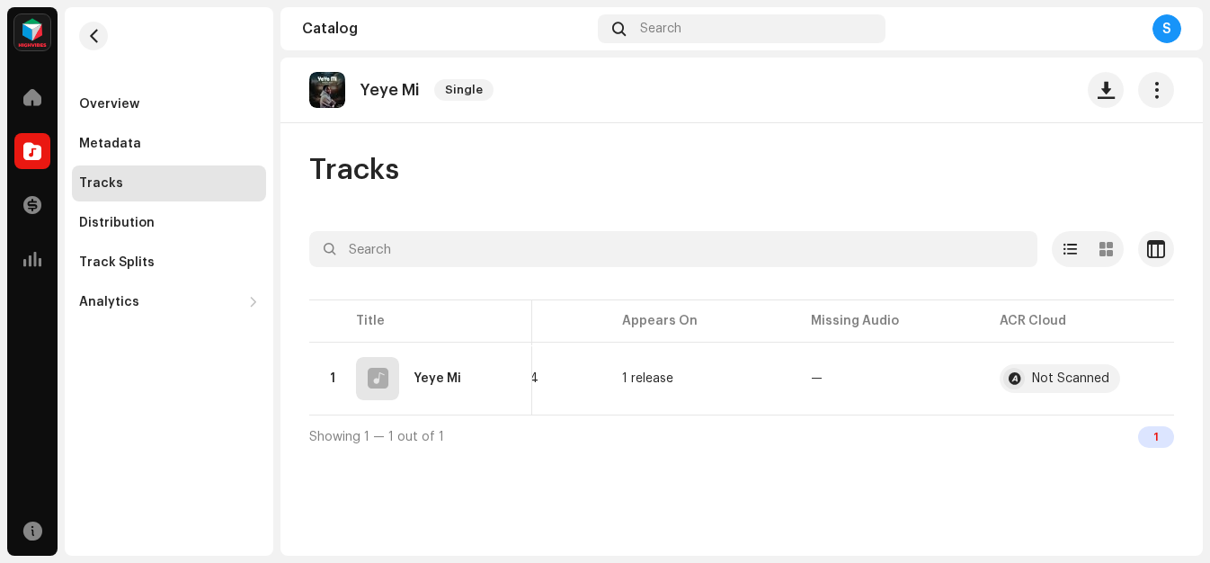
scroll to position [0, 482]
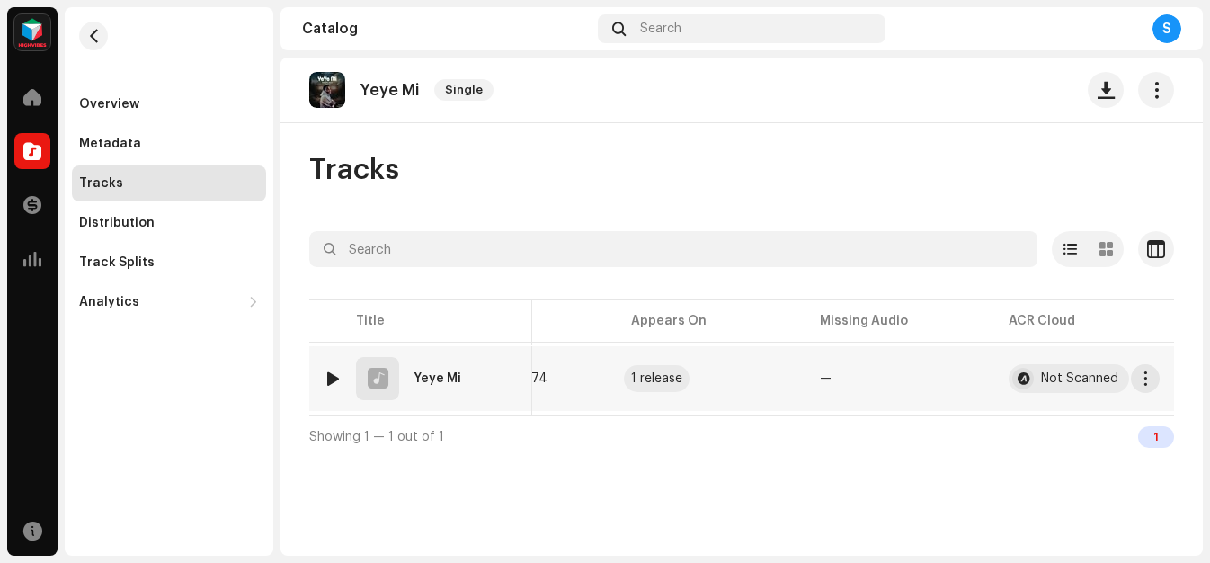
click at [660, 374] on div "1 release" at bounding box center [656, 378] width 51 height 13
